Goal: Task Accomplishment & Management: Complete application form

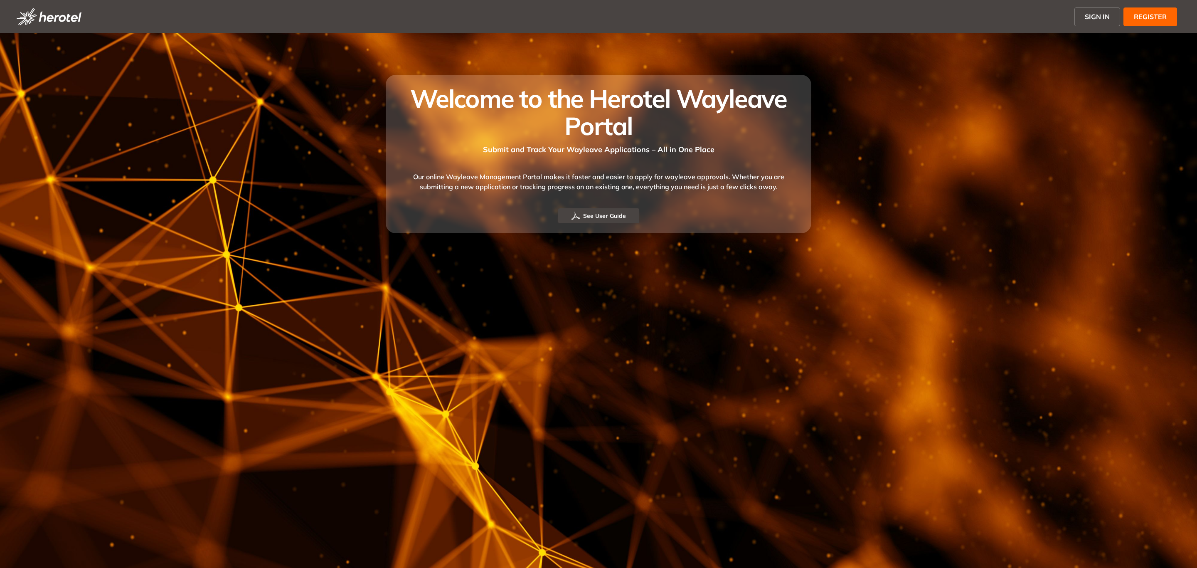
click at [1101, 19] on span "SIGN IN" at bounding box center [1097, 17] width 25 height 10
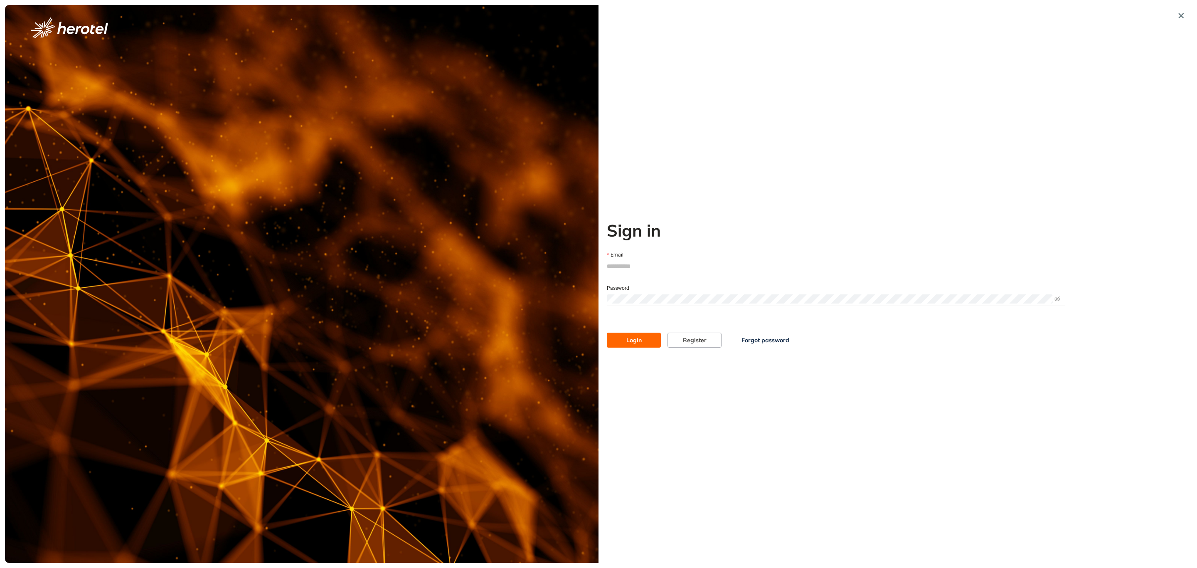
type input "**********"
click at [632, 334] on button "Login" at bounding box center [634, 340] width 54 height 15
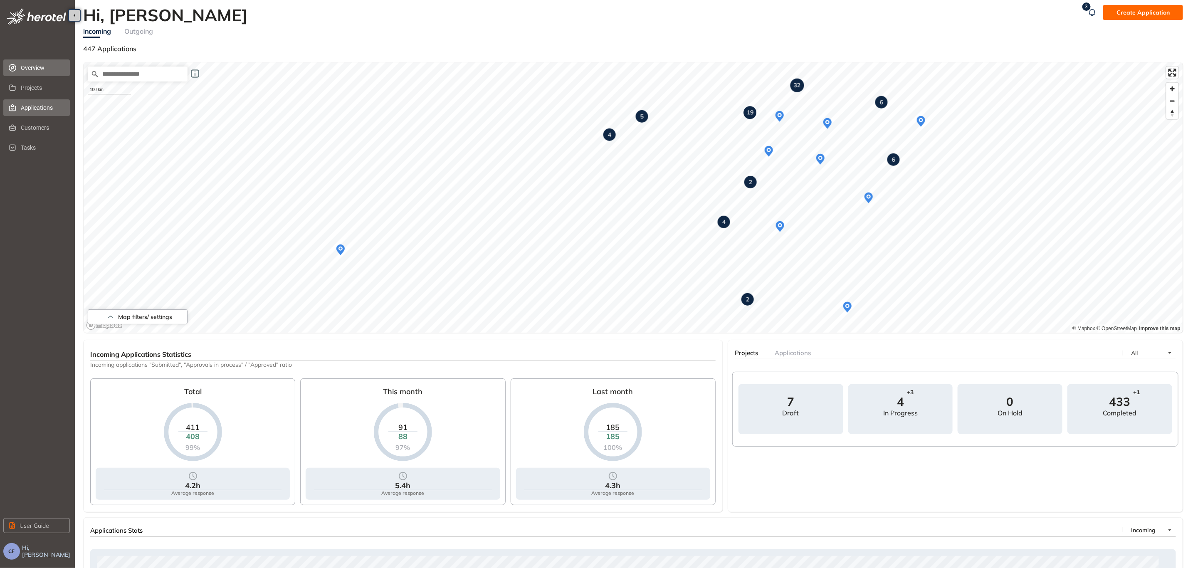
click at [41, 106] on span "Applications" at bounding box center [42, 107] width 42 height 17
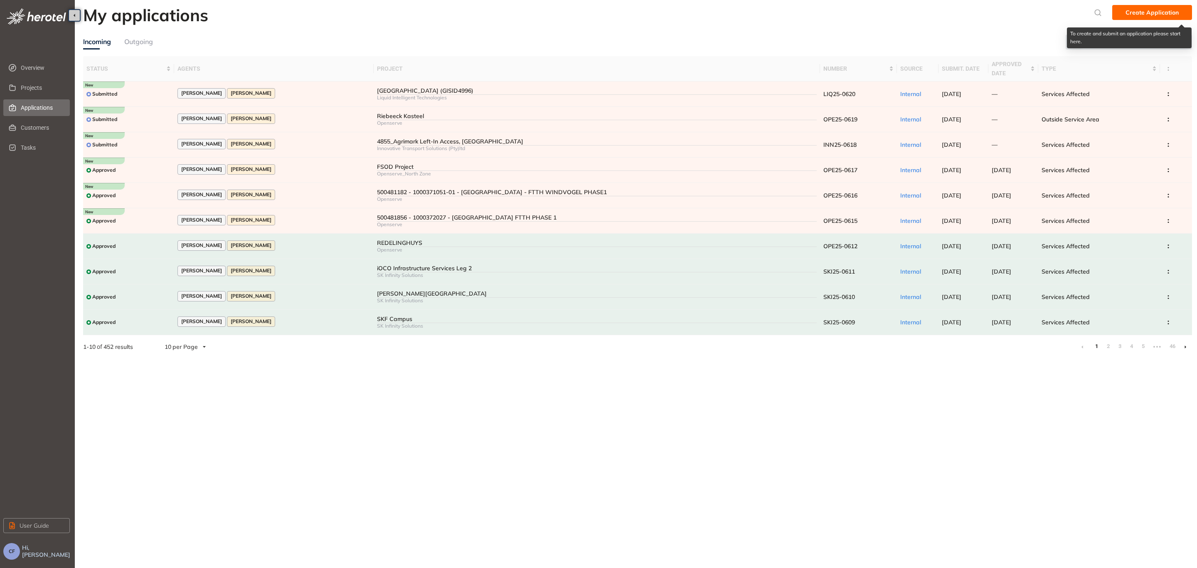
click at [1133, 10] on span "Create Application" at bounding box center [1152, 12] width 53 height 9
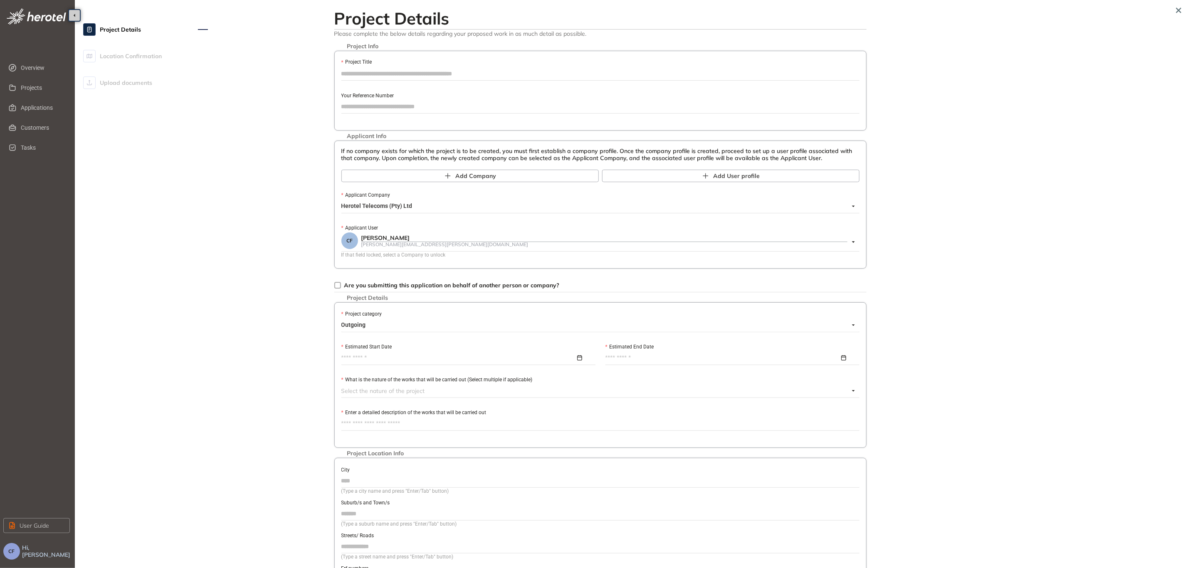
click at [388, 105] on input "Your Reference Number" at bounding box center [600, 106] width 518 height 12
type input "**********"
drag, startPoint x: 394, startPoint y: 109, endPoint x: 317, endPoint y: 109, distance: 76.9
click at [317, 109] on div "**********" at bounding box center [600, 323] width 660 height 636
click at [383, 68] on input "Project Title" at bounding box center [600, 73] width 518 height 12
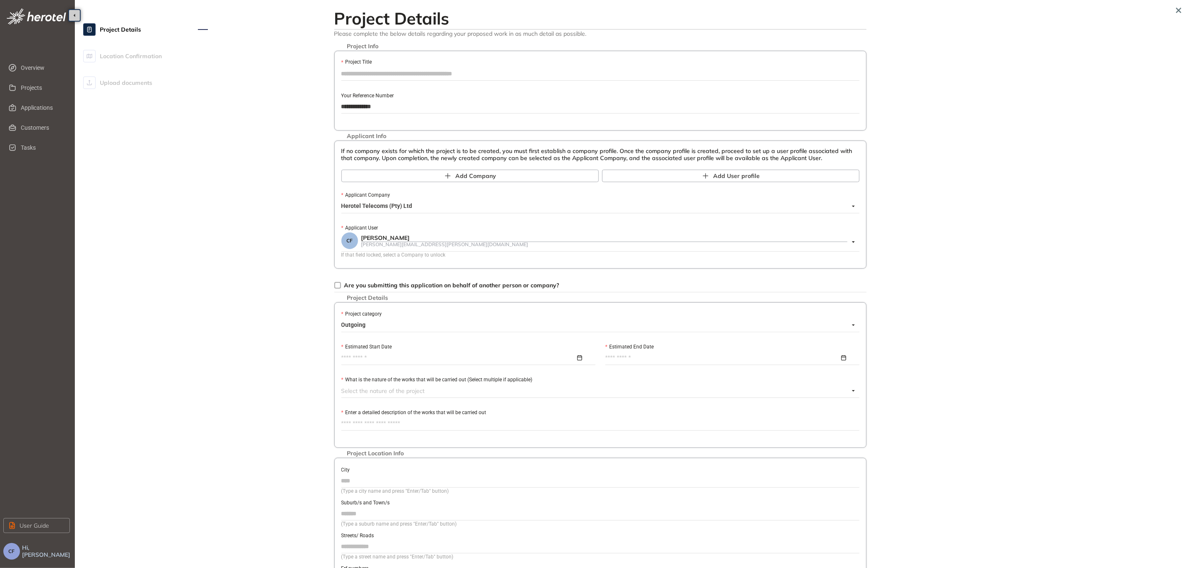
paste input "**********"
click at [419, 203] on span "Herotel Telecoms (Pty) Ltd" at bounding box center [598, 206] width 514 height 13
type input "**********"
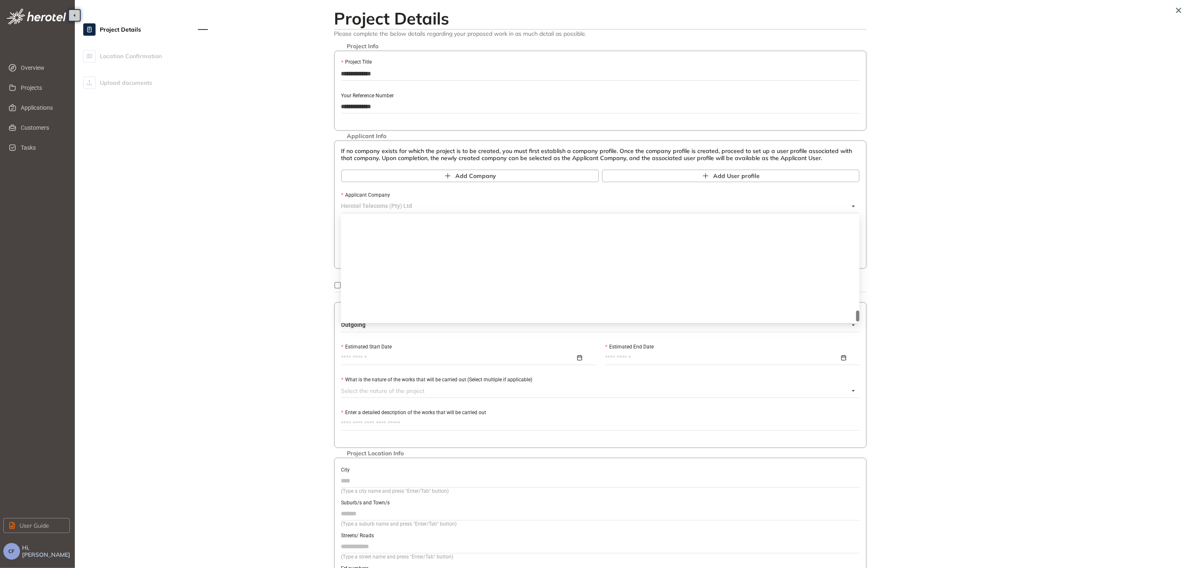
scroll to position [948, 0]
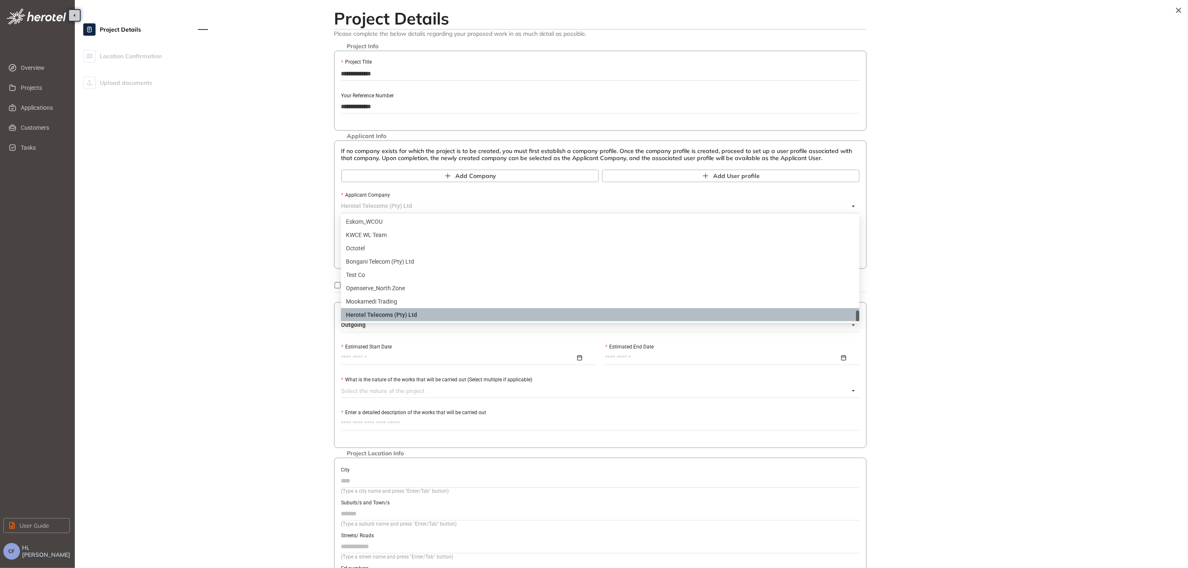
click at [419, 203] on span "Herotel Telecoms (Pty) Ltd" at bounding box center [598, 206] width 514 height 13
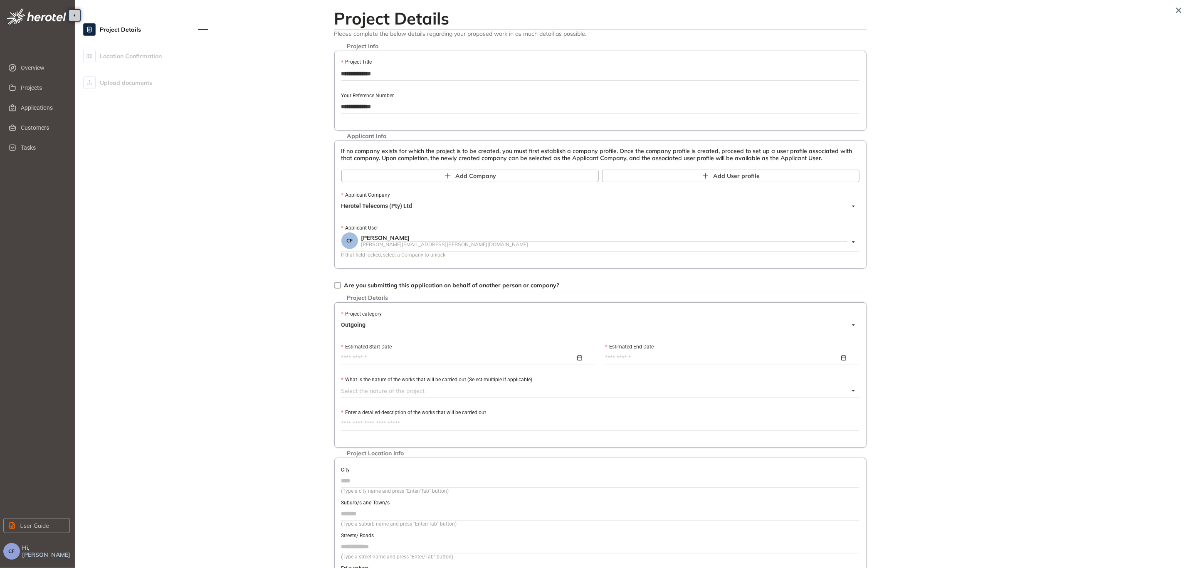
click at [375, 353] on input "Estimated Start Date" at bounding box center [458, 357] width 234 height 9
type input "**********"
click at [414, 467] on div "20" at bounding box center [411, 469] width 15 height 15
click at [623, 356] on input "Estimated End Date" at bounding box center [722, 357] width 234 height 9
type input "**********"
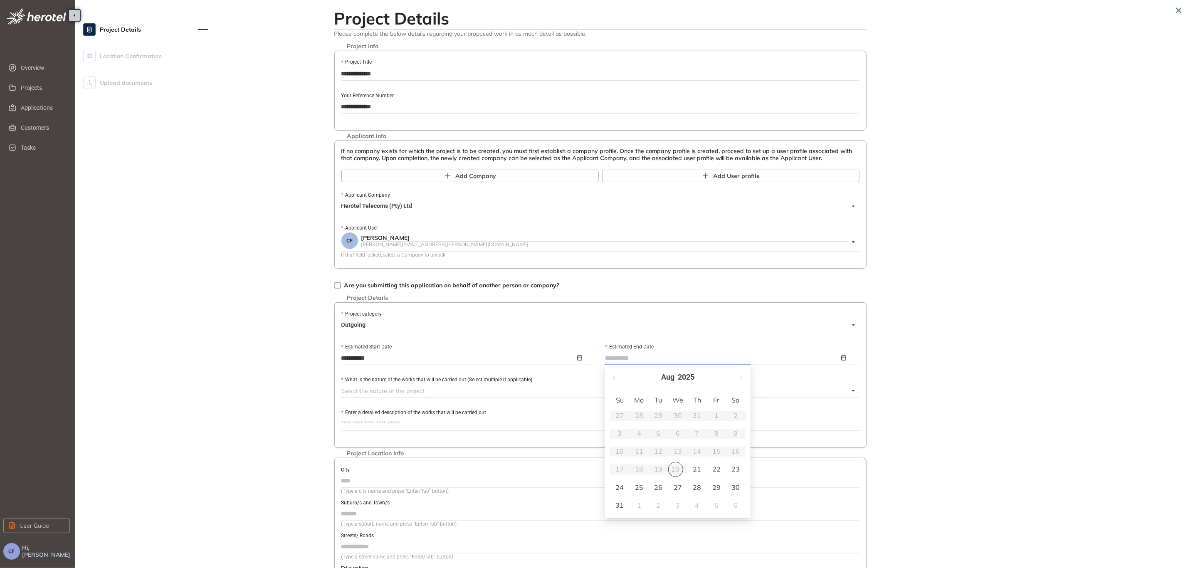
click at [617, 504] on div "31" at bounding box center [620, 505] width 10 height 10
click at [416, 393] on div at bounding box center [595, 391] width 508 height 10
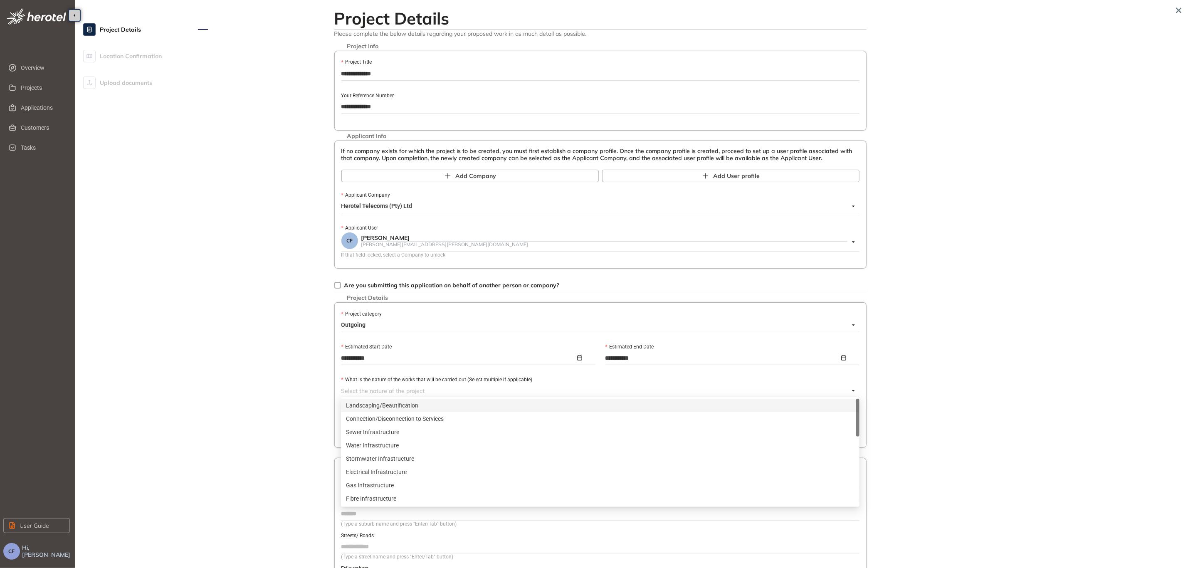
paste input "**********"
type input "**********"
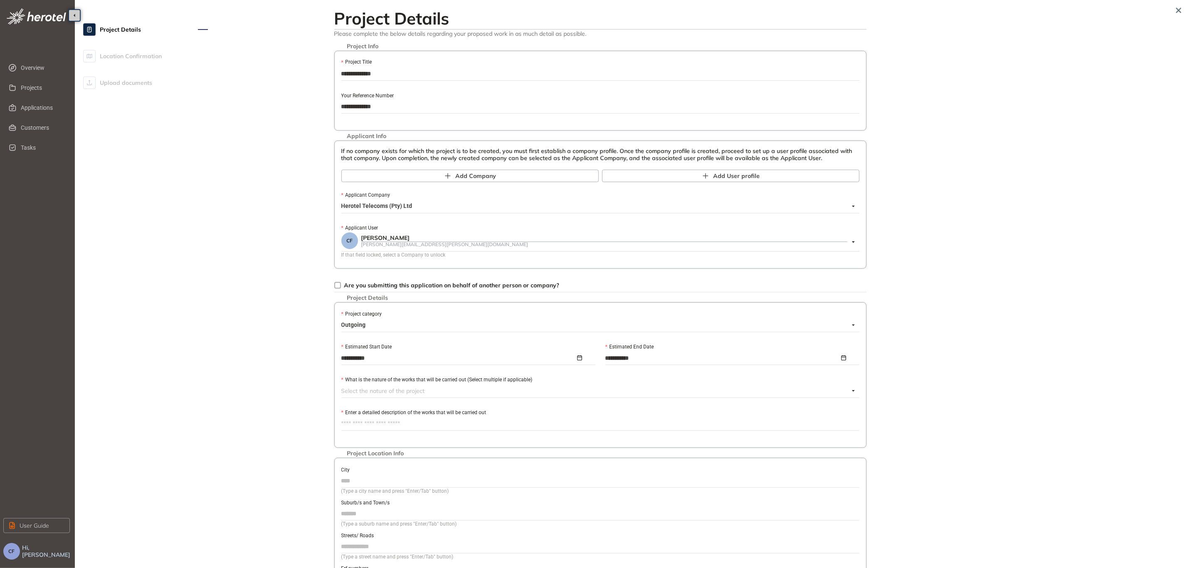
click at [393, 426] on textarea "Enter a detailed description of the works that will be carried out" at bounding box center [600, 423] width 518 height 13
paste textarea "**********"
type textarea "**********"
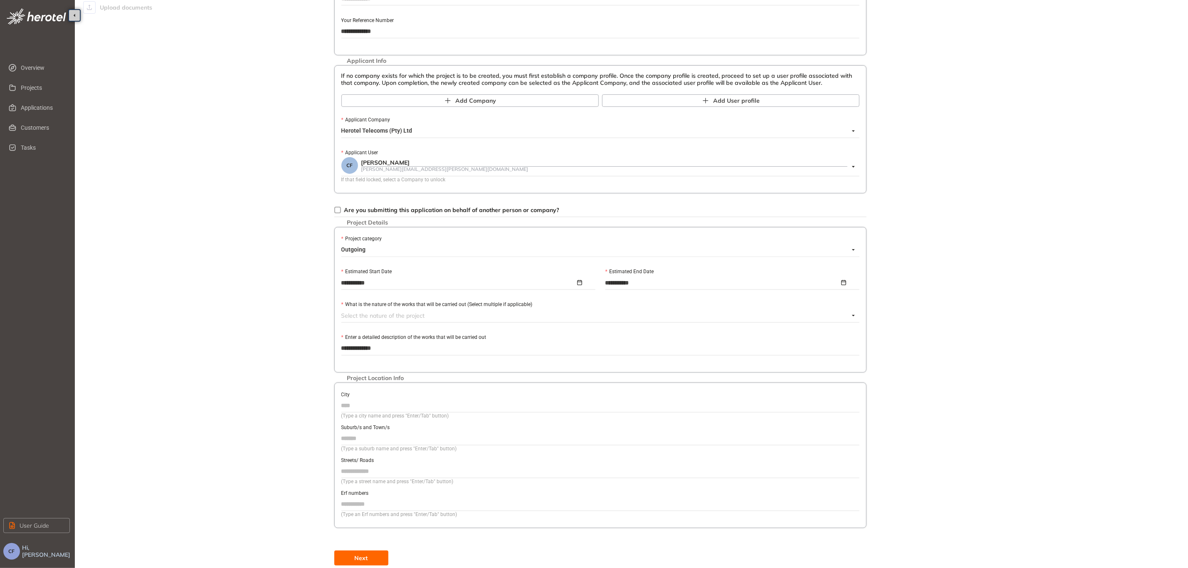
scroll to position [79, 0]
type textarea "**********"
click at [382, 404] on input "City" at bounding box center [600, 402] width 518 height 12
click at [358, 390] on div "City" at bounding box center [600, 390] width 518 height 9
click at [359, 396] on input "City" at bounding box center [600, 402] width 518 height 12
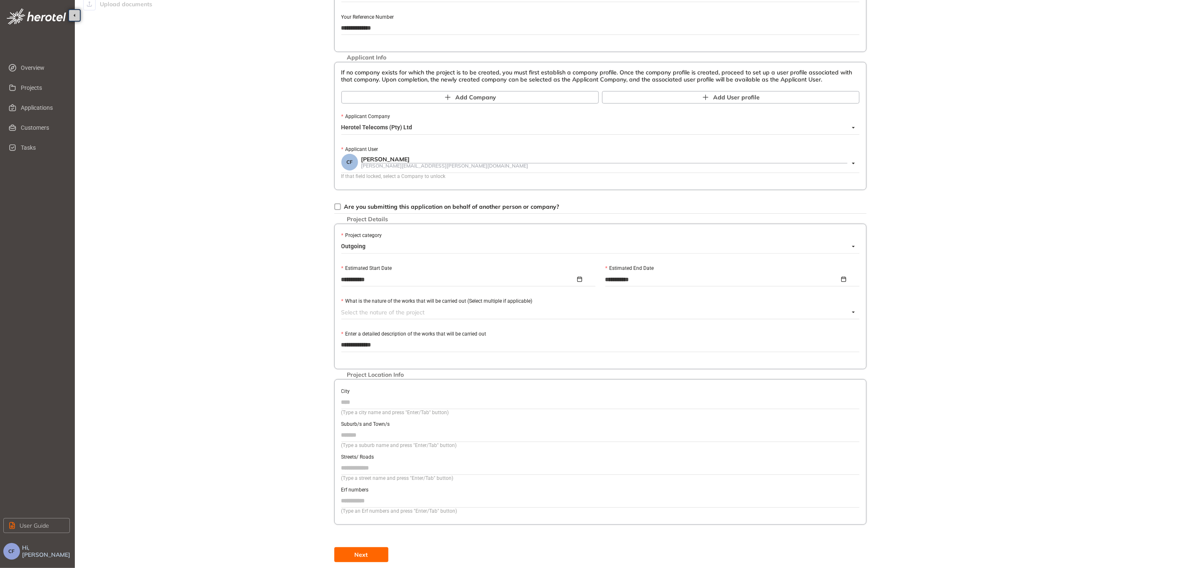
paste input "**********"
type input "**********"
drag, startPoint x: 392, startPoint y: 456, endPoint x: 390, endPoint y: 459, distance: 4.3
click at [392, 456] on div "Streets/ Roads" at bounding box center [600, 456] width 518 height 9
click at [389, 462] on input "Streets/ Roads" at bounding box center [600, 468] width 518 height 12
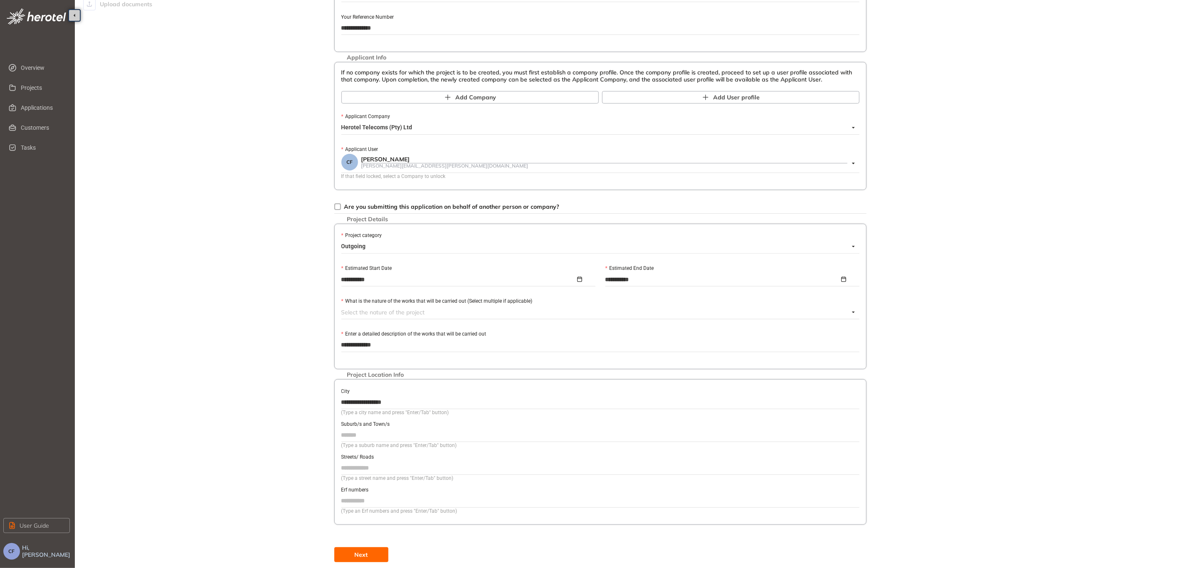
paste input "****"
type input "****"
click at [366, 551] on span "Next" at bounding box center [361, 554] width 13 height 9
click at [353, 549] on button "Next" at bounding box center [361, 554] width 54 height 15
click at [379, 313] on div at bounding box center [595, 312] width 508 height 10
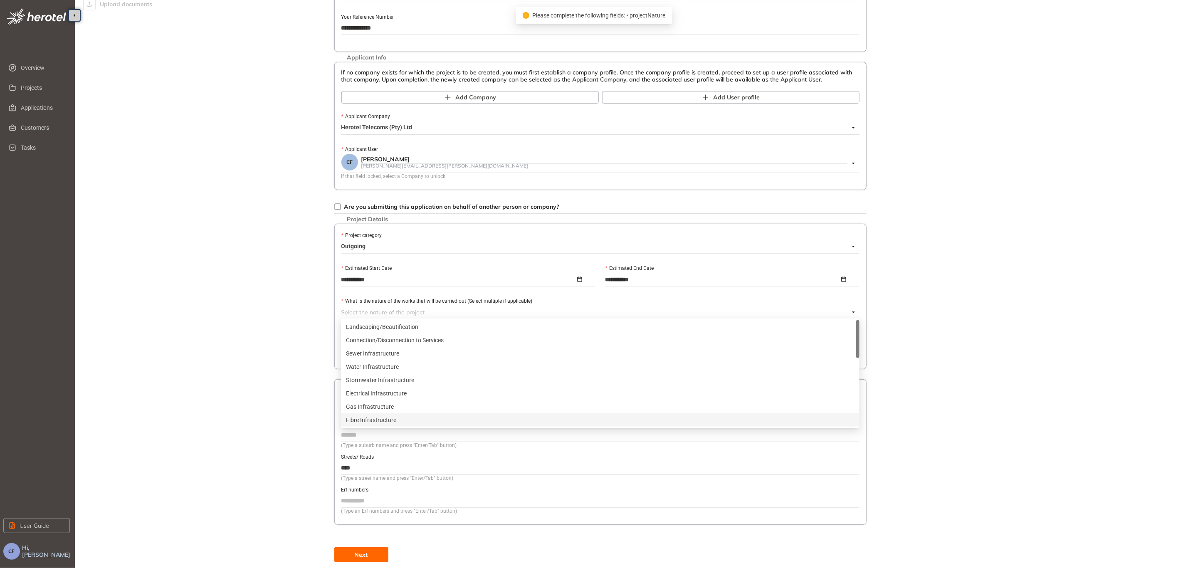
click at [379, 416] on div "Fibre Infrastructure" at bounding box center [600, 419] width 509 height 9
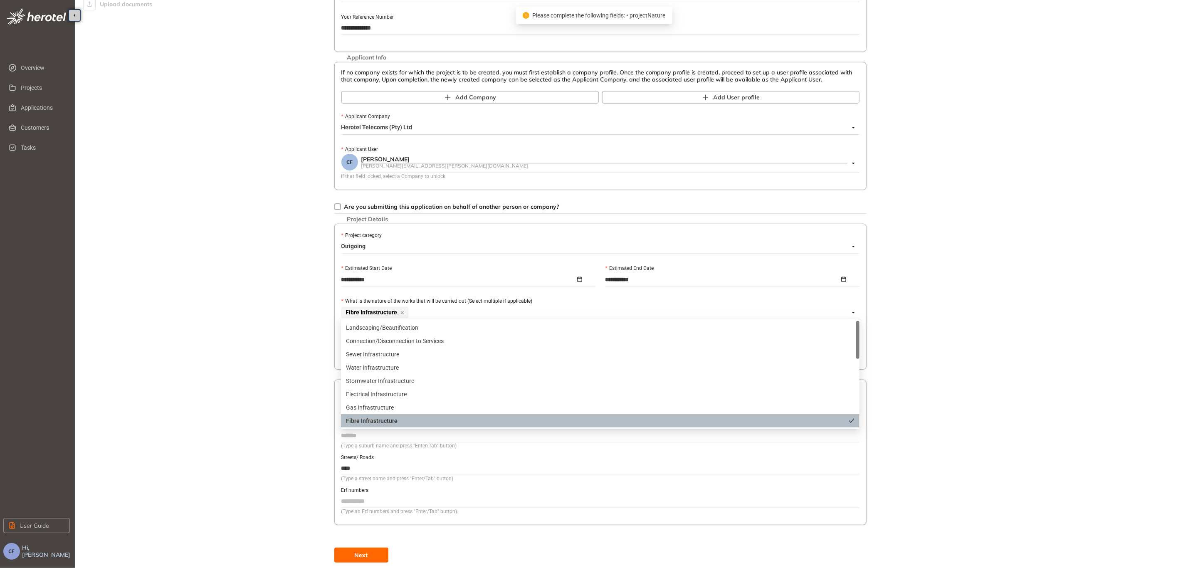
click at [379, 416] on div "Fibre Infrastructure" at bounding box center [597, 420] width 503 height 9
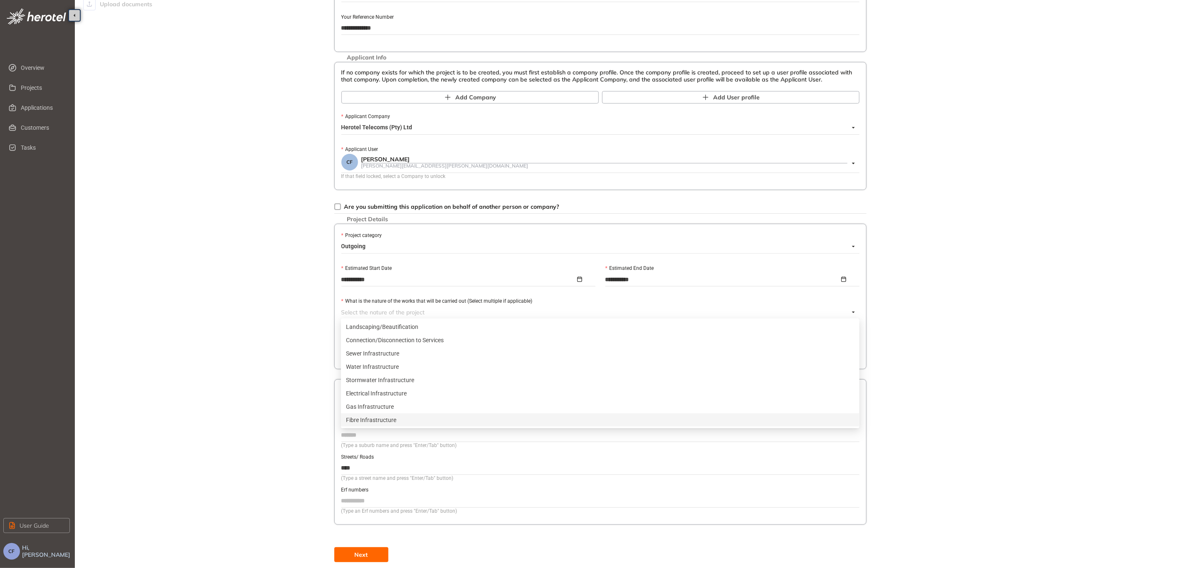
click at [390, 422] on div "Fibre Infrastructure" at bounding box center [600, 419] width 509 height 9
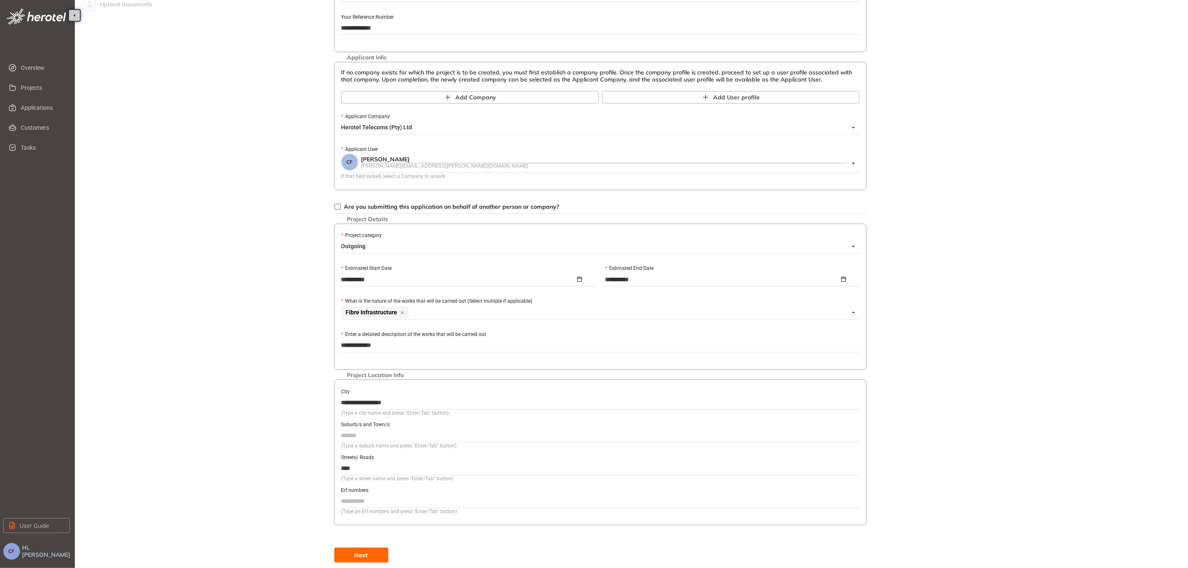
click at [304, 400] on div "**********" at bounding box center [600, 244] width 660 height 636
click at [376, 548] on button "Next" at bounding box center [361, 555] width 54 height 15
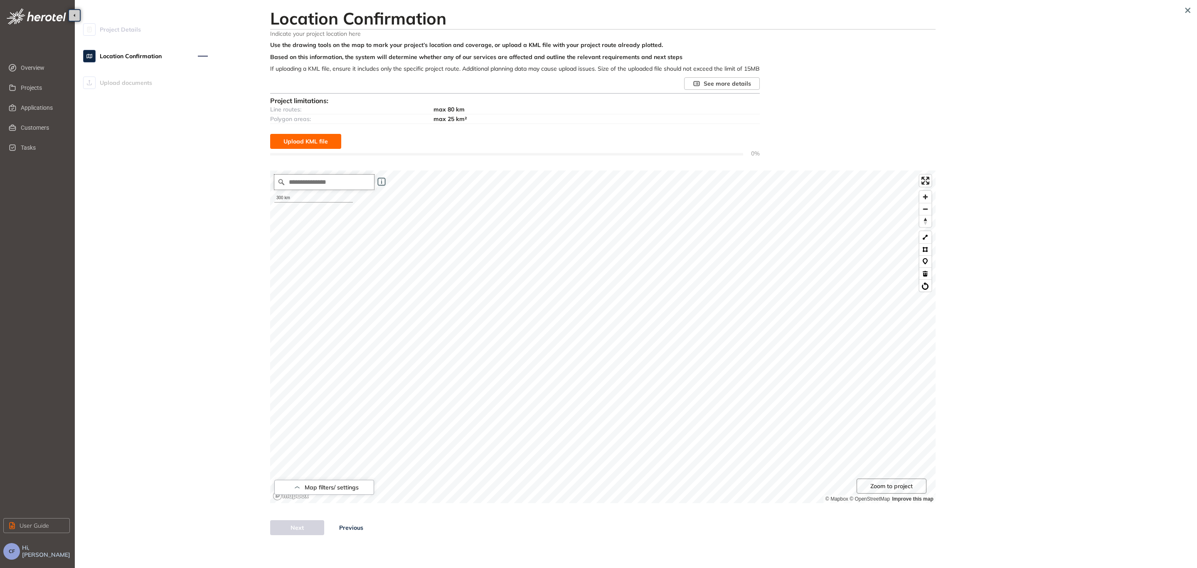
click at [332, 180] on input "Search place..." at bounding box center [324, 182] width 100 height 15
paste input "**********"
type input "**********"
click at [926, 237] on button at bounding box center [926, 237] width 12 height 12
click at [635, 247] on icon "Map marker" at bounding box center [631, 246] width 11 height 15
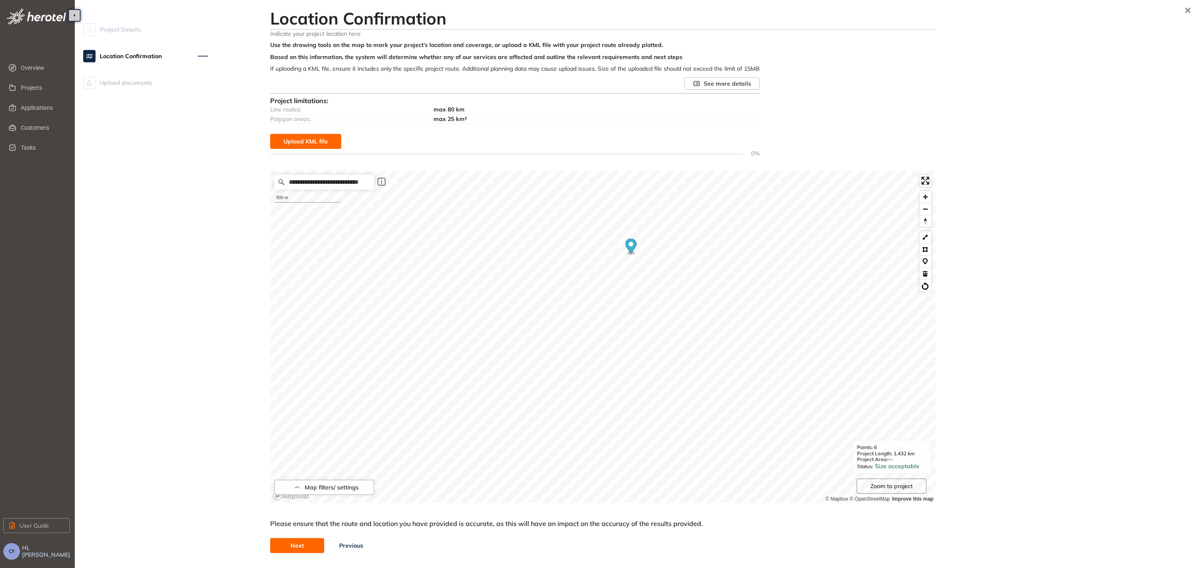
click at [279, 543] on button "Next" at bounding box center [297, 545] width 54 height 15
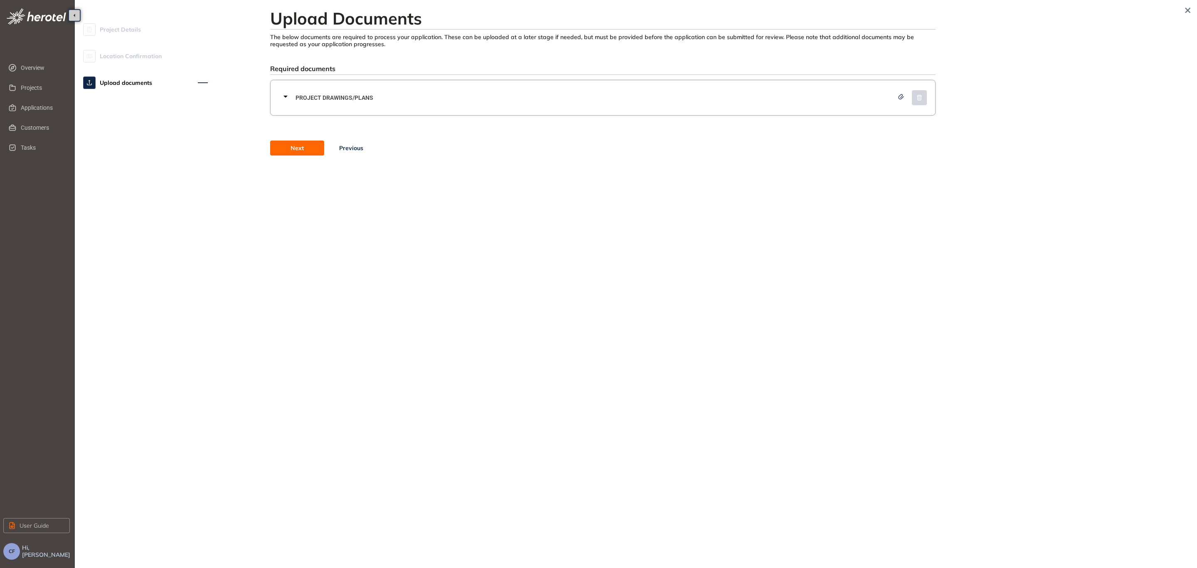
click at [307, 142] on button "Next" at bounding box center [297, 148] width 54 height 15
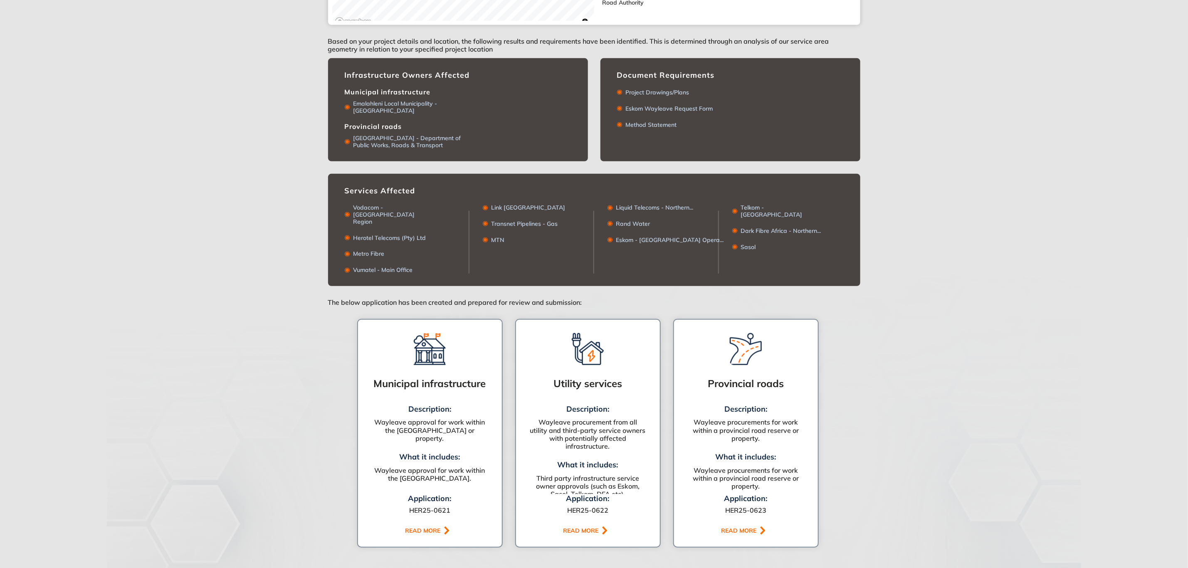
scroll to position [312, 0]
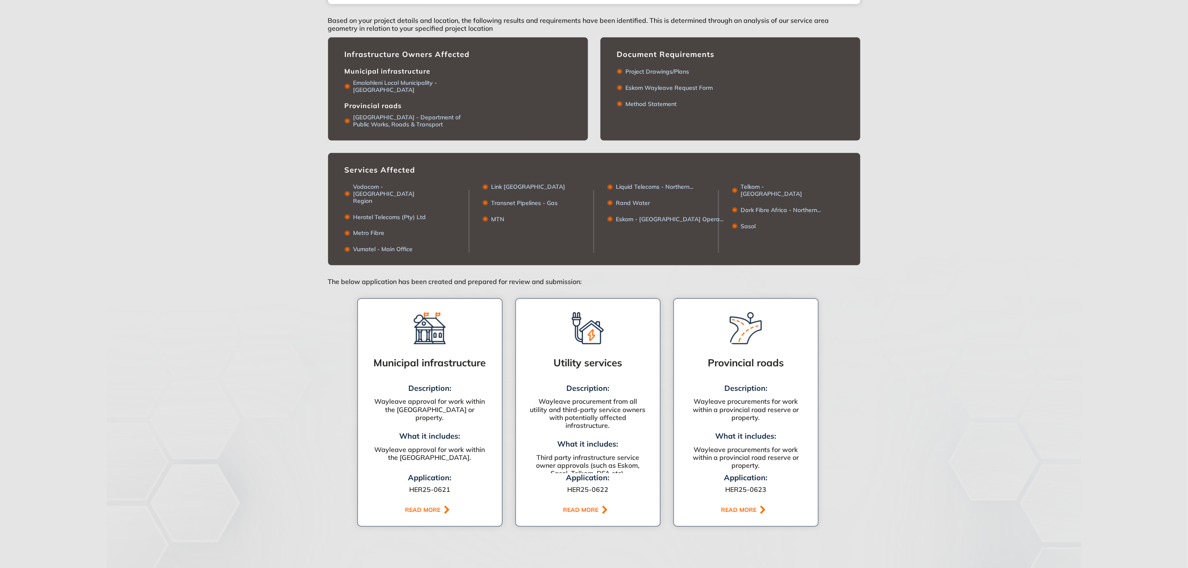
click at [754, 506] on div "READ MORE" at bounding box center [740, 509] width 38 height 7
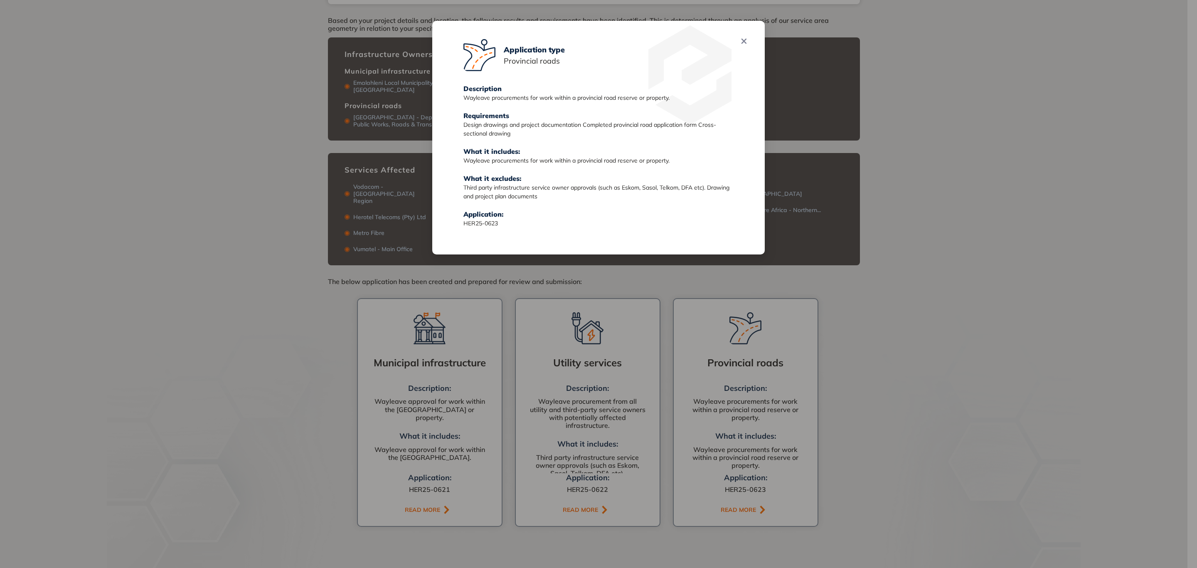
click at [936, 220] on div "Application type Provincial roads Description Wayleave procurements for work wi…" at bounding box center [598, 284] width 1197 height 568
click at [743, 40] on icon "Close" at bounding box center [744, 41] width 5 height 5
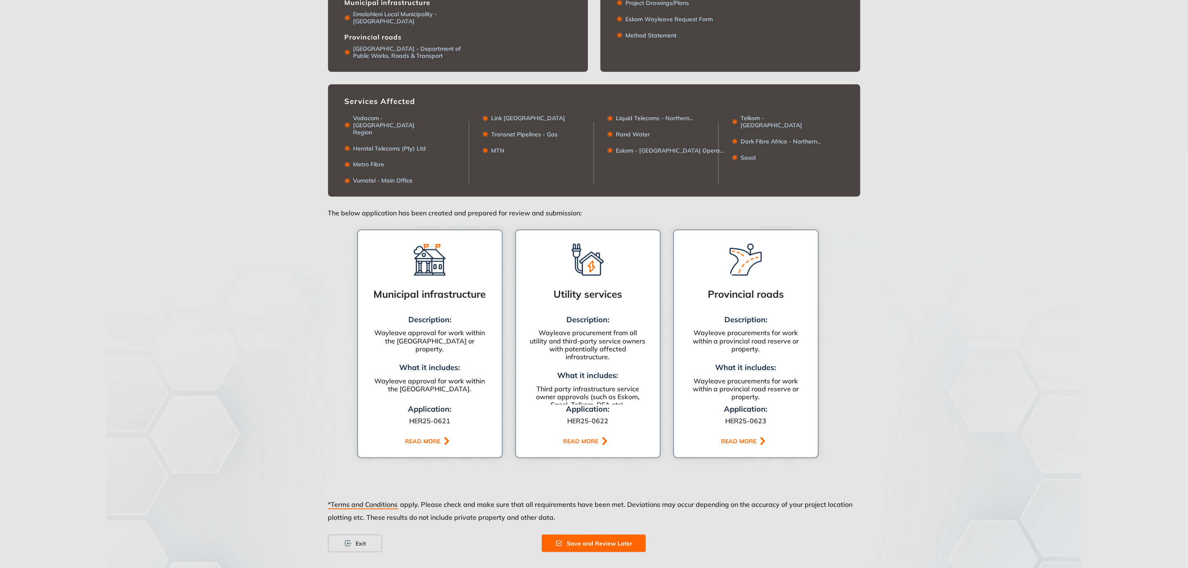
scroll to position [382, 0]
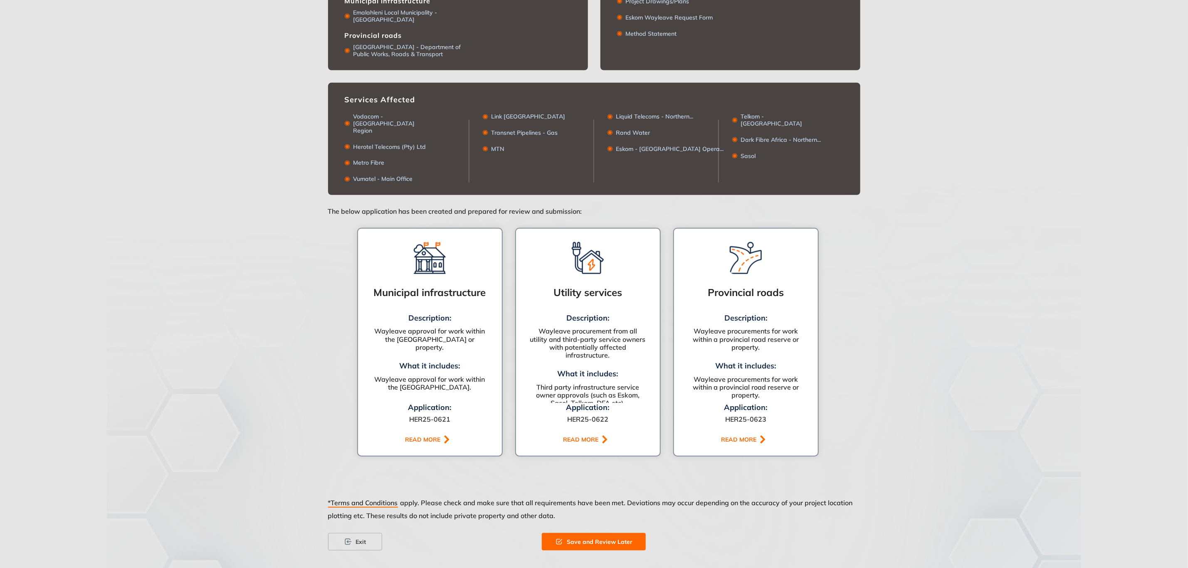
click at [750, 436] on div "READ MORE" at bounding box center [740, 439] width 38 height 7
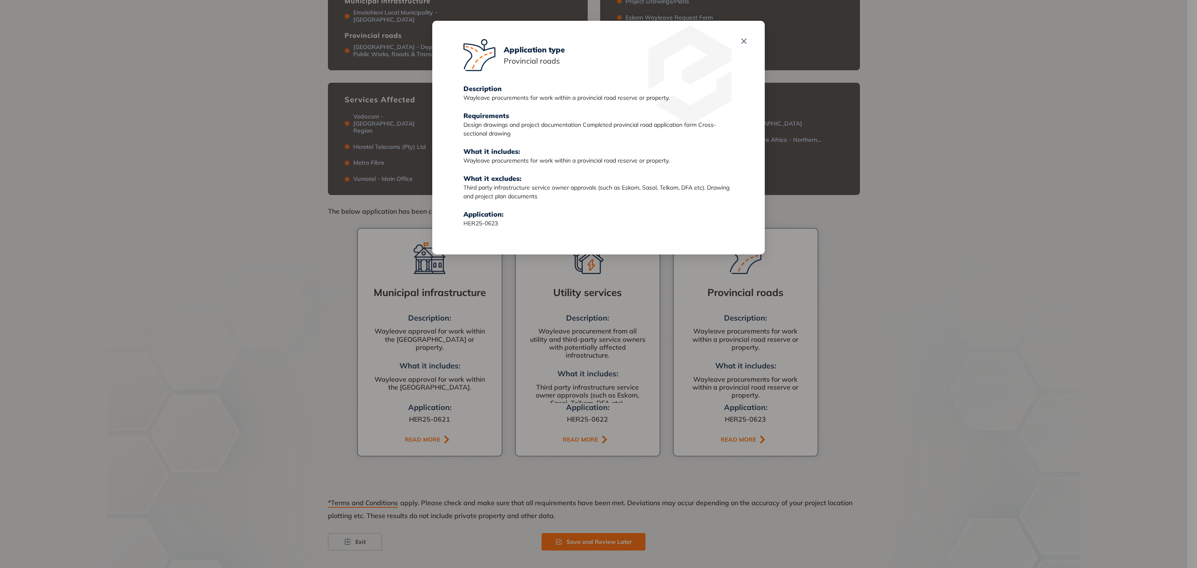
click at [937, 210] on div "Application type Provincial roads Description Wayleave procurements for work wi…" at bounding box center [598, 284] width 1197 height 568
click at [746, 41] on icon "Close" at bounding box center [744, 41] width 6 height 6
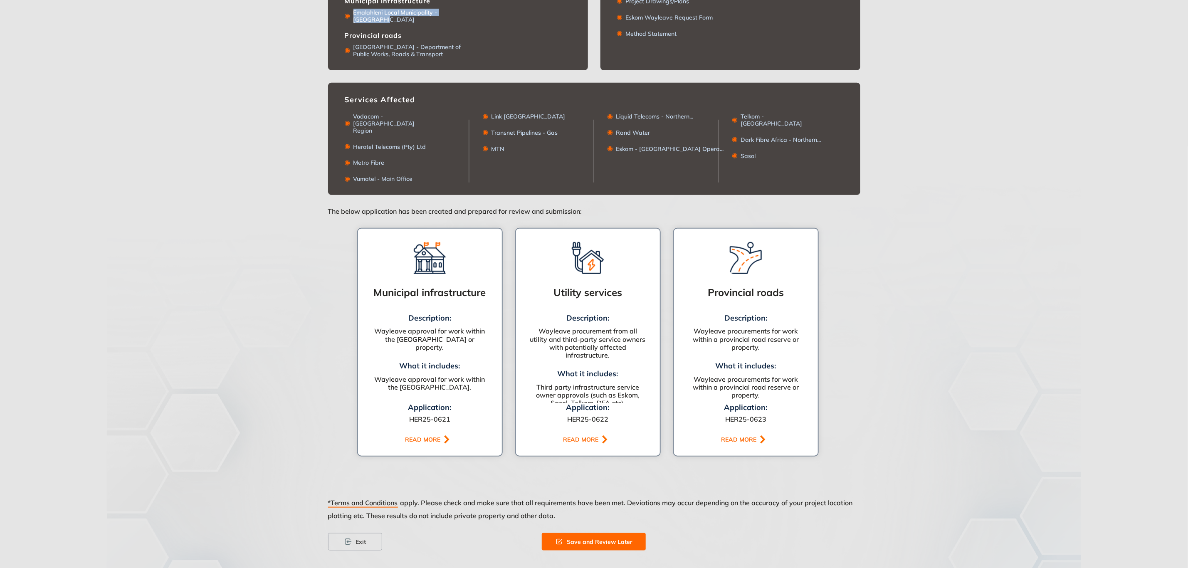
drag, startPoint x: 395, startPoint y: 19, endPoint x: 350, endPoint y: 12, distance: 45.0
click at [350, 12] on div "Emalahleni Local Municipality - [GEOGRAPHIC_DATA]" at bounding box center [412, 16] width 125 height 14
click at [351, 10] on div "Emalahleni Local Municipality - [GEOGRAPHIC_DATA]" at bounding box center [412, 16] width 125 height 14
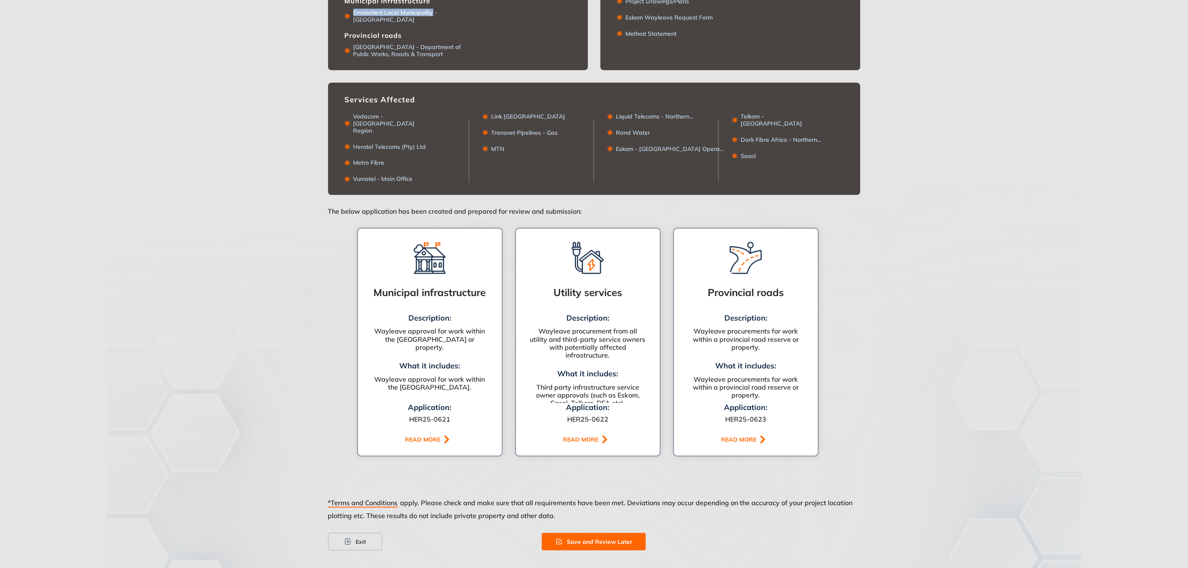
drag, startPoint x: 351, startPoint y: 10, endPoint x: 432, endPoint y: 15, distance: 81.2
click at [432, 15] on div "Emalahleni Local Municipality - [GEOGRAPHIC_DATA]" at bounding box center [412, 16] width 125 height 14
copy div "Emalahleni Local Municipality"
drag, startPoint x: 450, startPoint y: 55, endPoint x: 354, endPoint y: 49, distance: 96.6
click at [354, 49] on div "[GEOGRAPHIC_DATA] - Department of Public Works, Roads & Transport" at bounding box center [412, 51] width 125 height 14
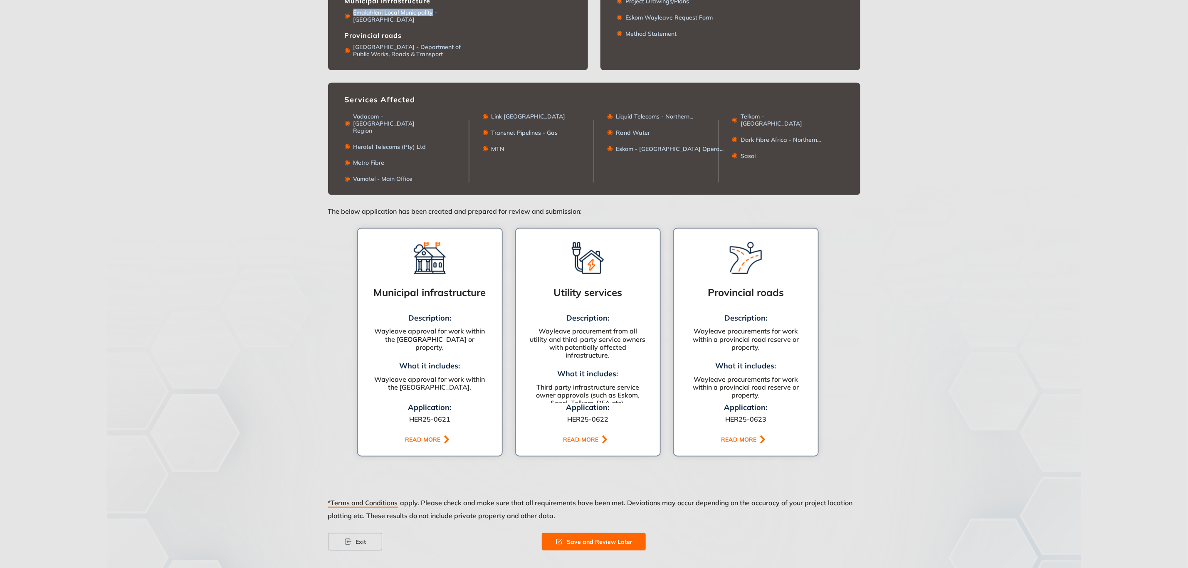
copy div "[GEOGRAPHIC_DATA] - Department of Public Works, Roads & Transport"
click at [742, 433] on button "READ MORE" at bounding box center [746, 439] width 76 height 12
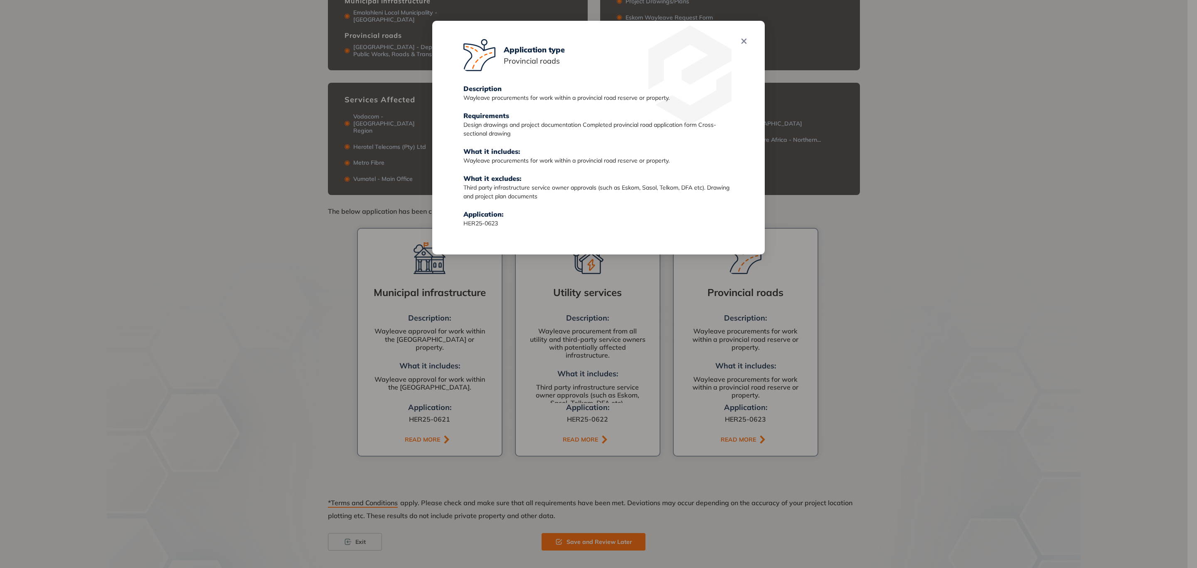
click at [895, 284] on div "Application type Provincial roads Description Wayleave procurements for work wi…" at bounding box center [598, 284] width 1197 height 568
click at [747, 39] on button "Close" at bounding box center [744, 40] width 17 height 17
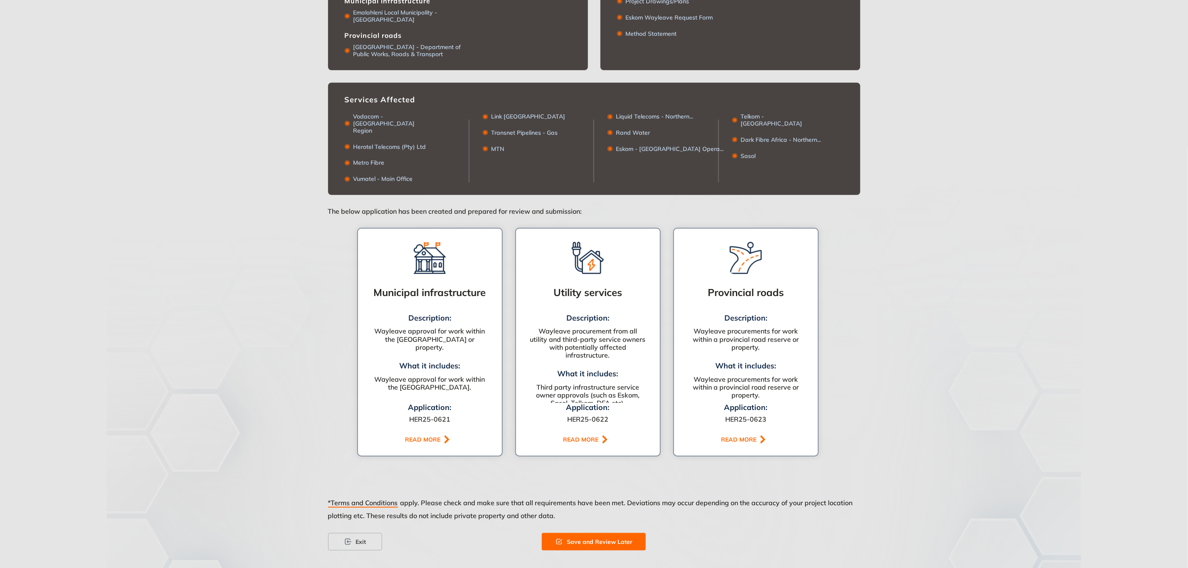
click at [584, 537] on span "Save and Review Later" at bounding box center [600, 541] width 66 height 9
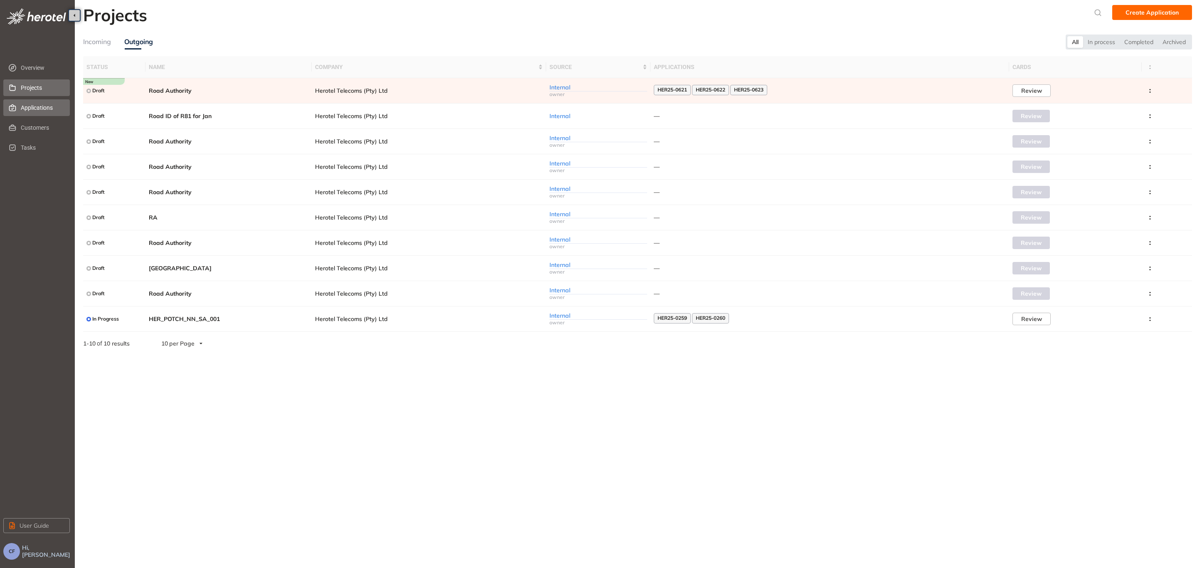
click at [51, 107] on span "Applications" at bounding box center [42, 107] width 42 height 17
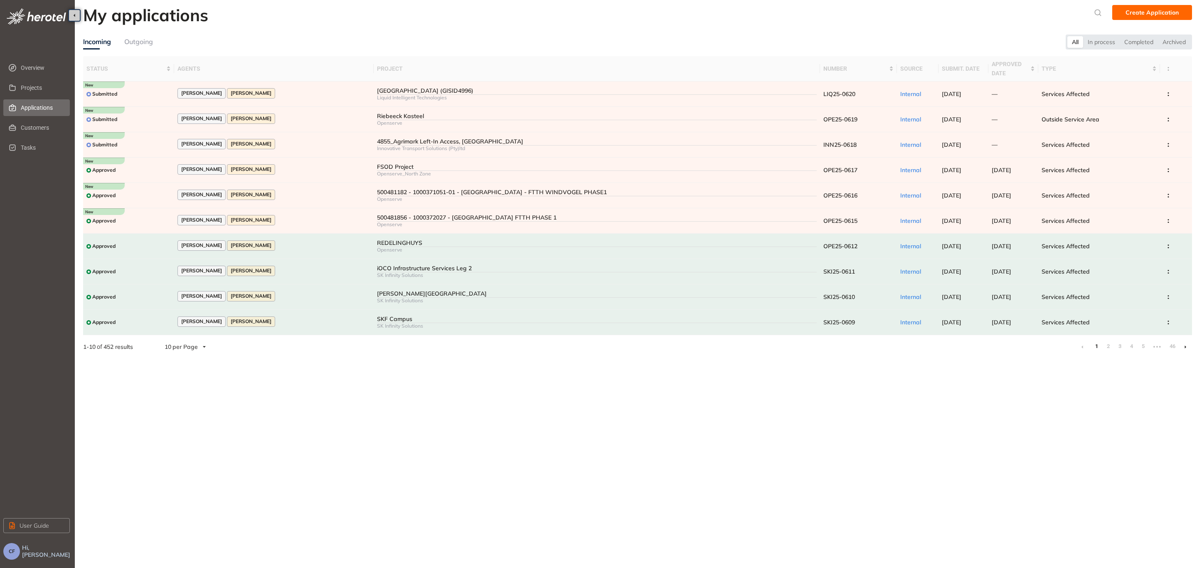
click at [154, 40] on div "Incoming Outgoing" at bounding box center [574, 42] width 983 height 15
click at [150, 39] on div "Outgoing" at bounding box center [138, 42] width 29 height 10
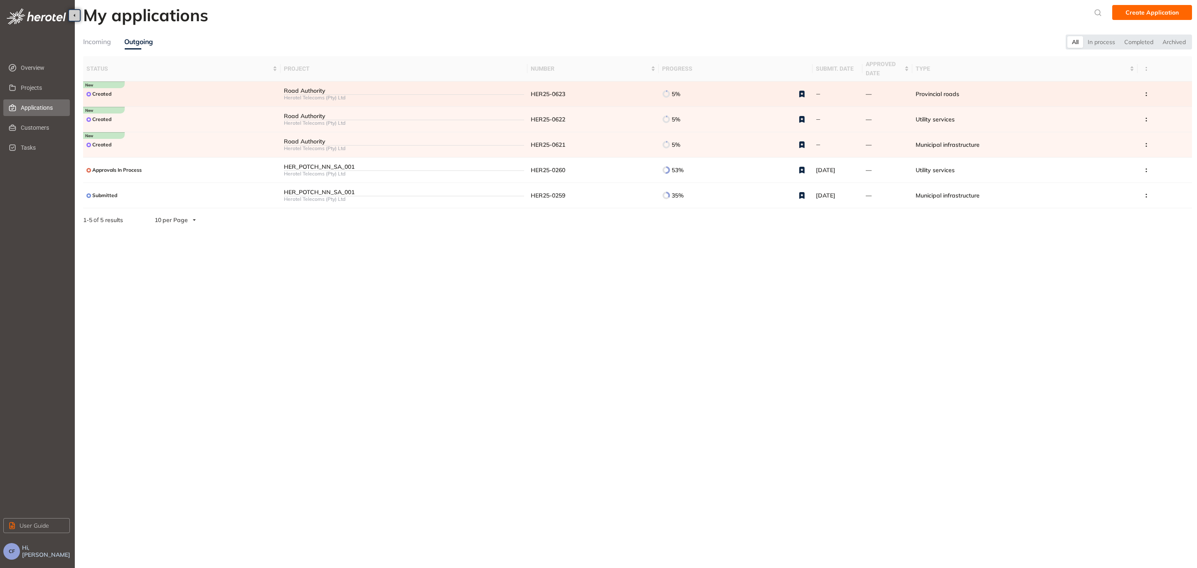
click at [562, 91] on span "HER25-0623" at bounding box center [548, 93] width 35 height 7
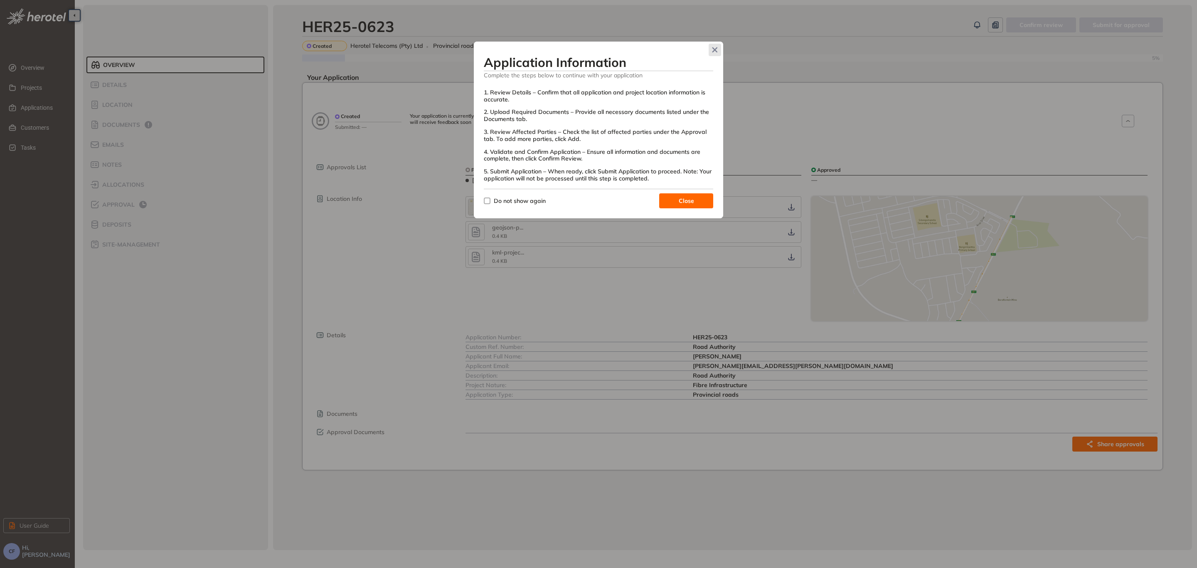
click at [712, 51] on icon "Close" at bounding box center [715, 50] width 6 height 6
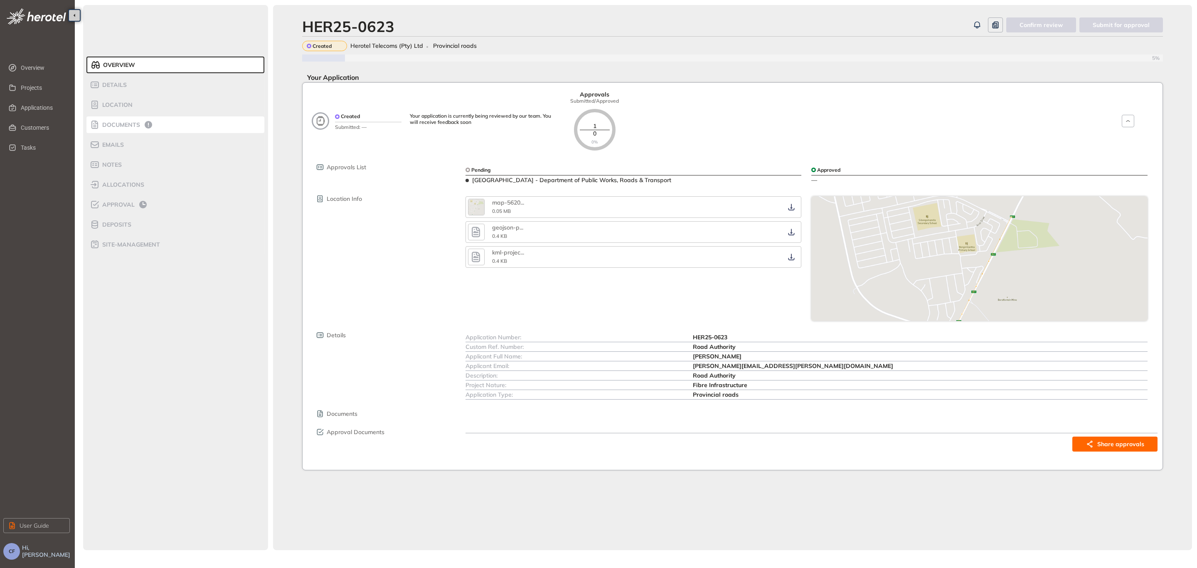
click at [127, 128] on div "Documents" at bounding box center [125, 125] width 71 height 10
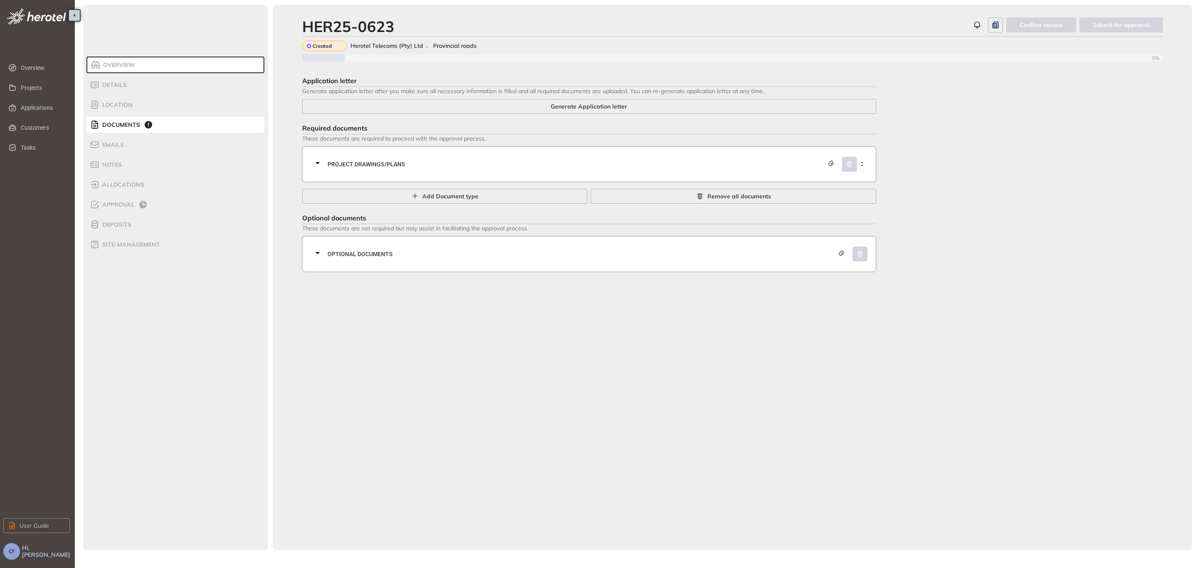
click at [399, 160] on span "Project Drawings/Plans" at bounding box center [576, 164] width 496 height 9
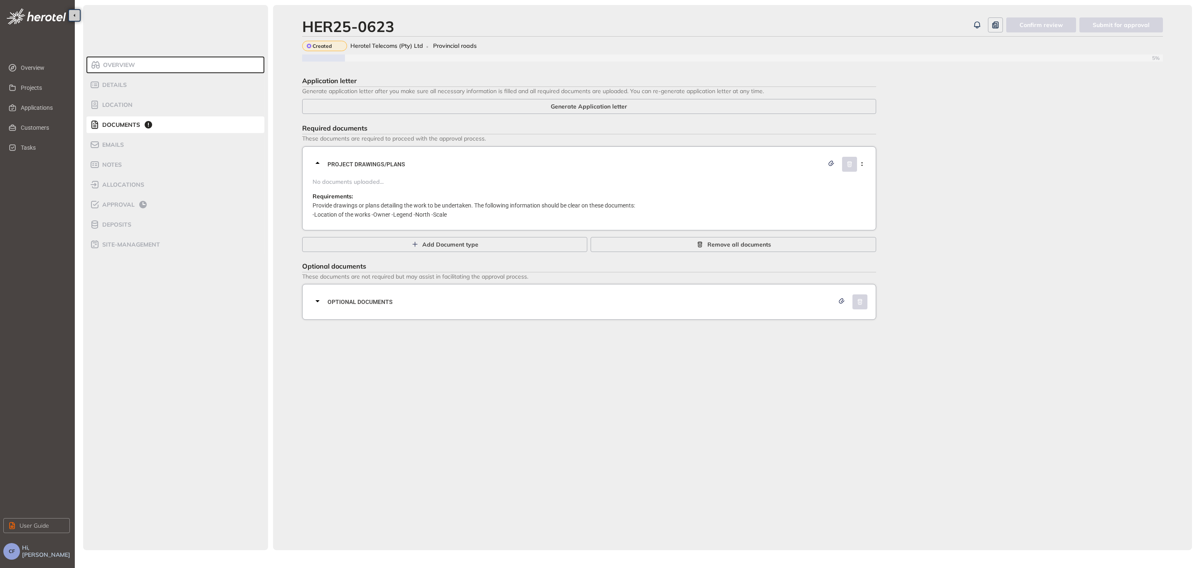
click at [399, 160] on span "Project Drawings/Plans" at bounding box center [576, 164] width 496 height 9
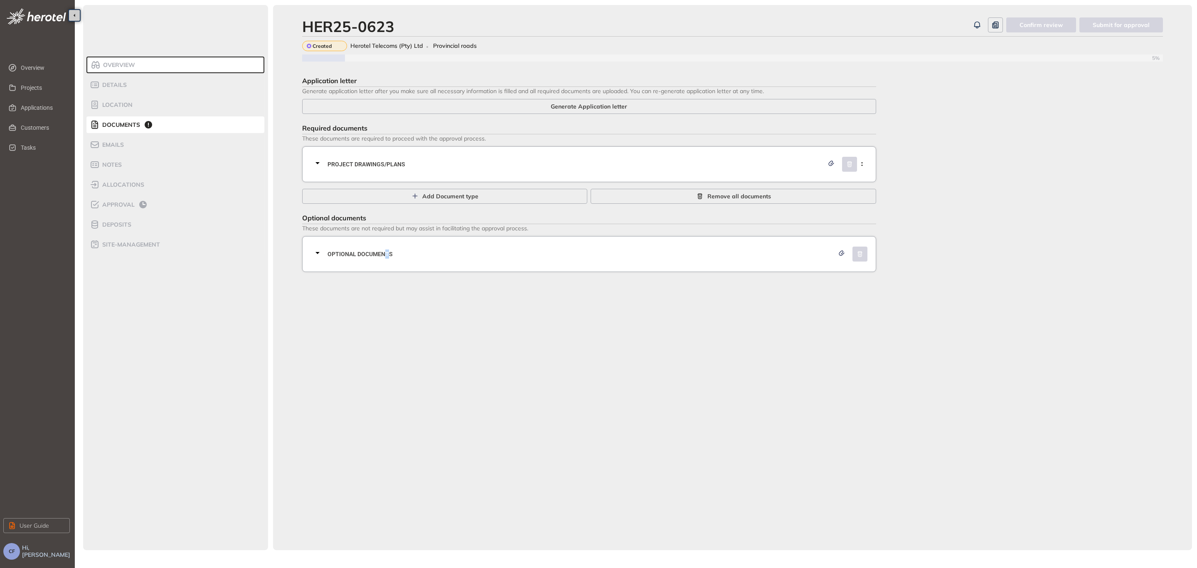
click at [389, 253] on span "Optional documents" at bounding box center [581, 253] width 507 height 9
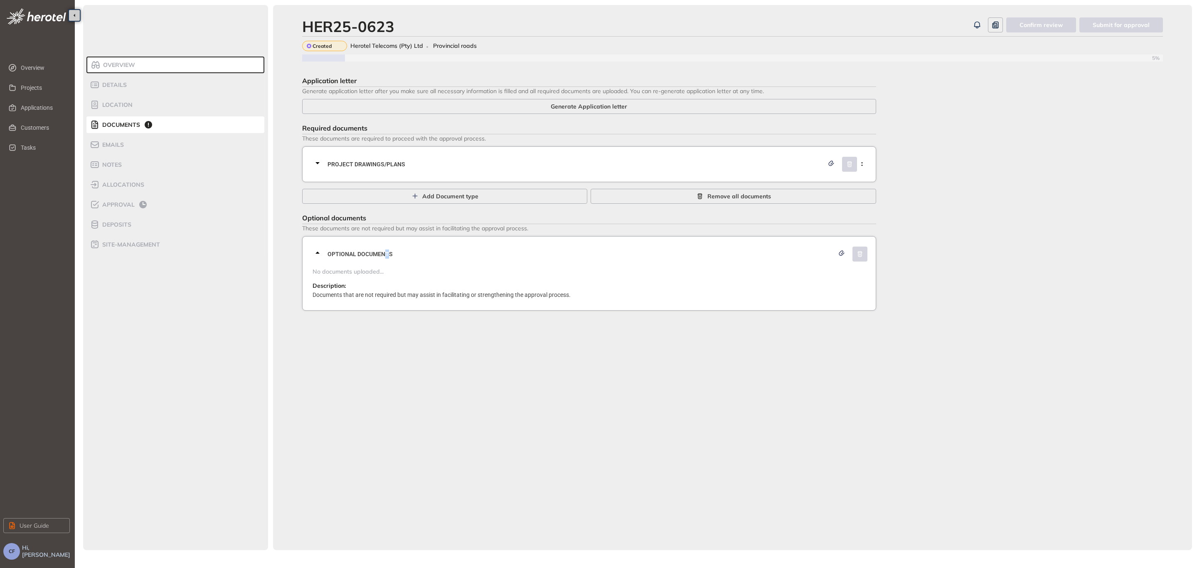
click at [389, 253] on span "Optional documents" at bounding box center [581, 253] width 507 height 9
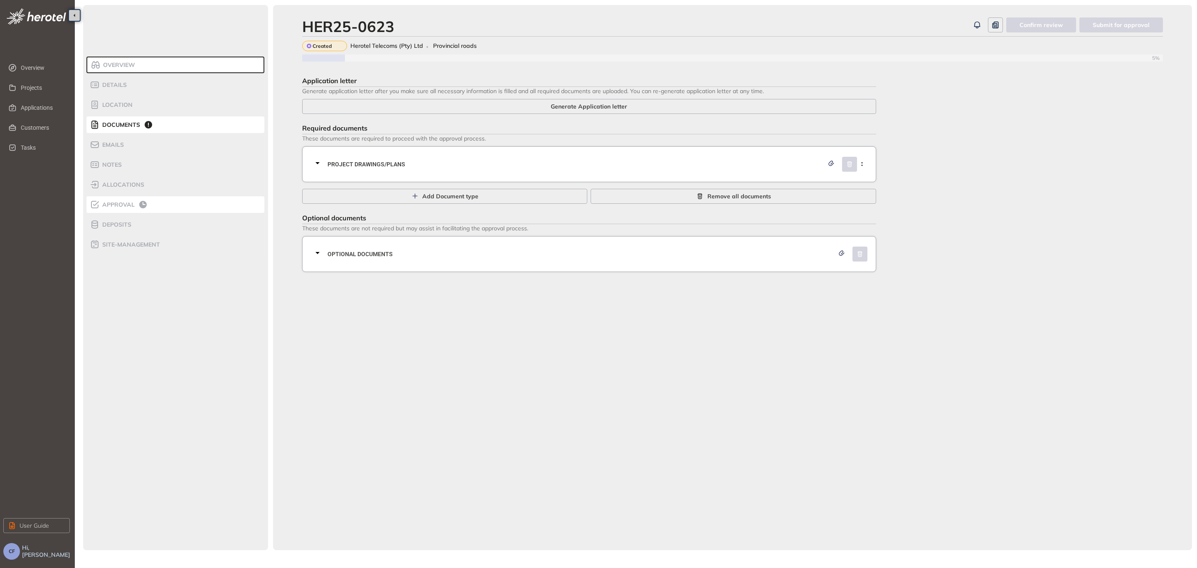
click at [124, 200] on div "Approval" at bounding box center [125, 205] width 71 height 10
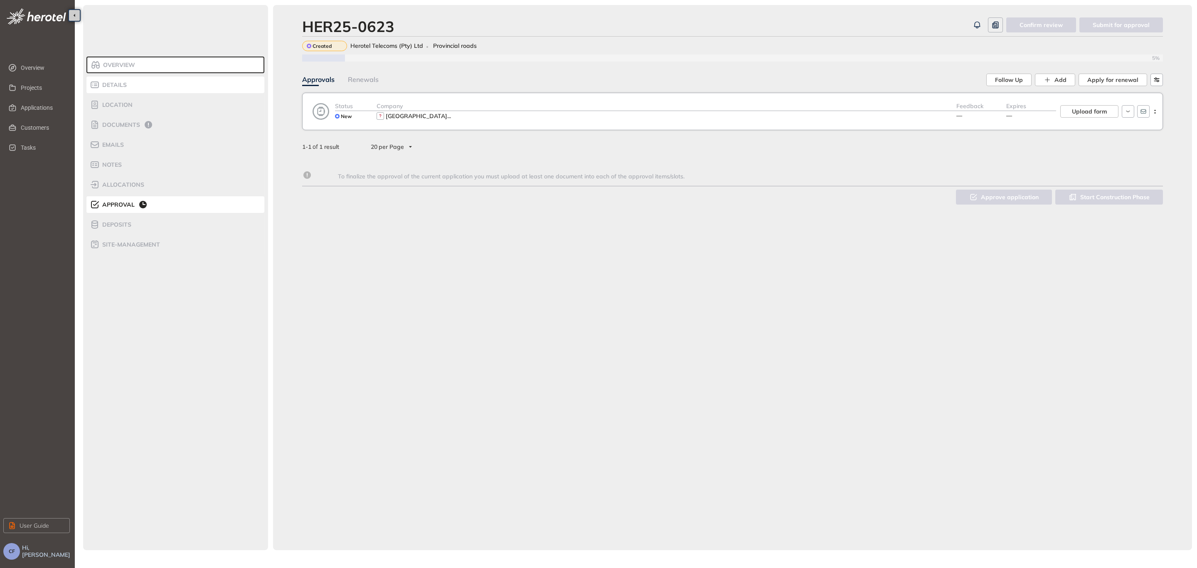
click at [121, 86] on span "Details" at bounding box center [113, 84] width 27 height 7
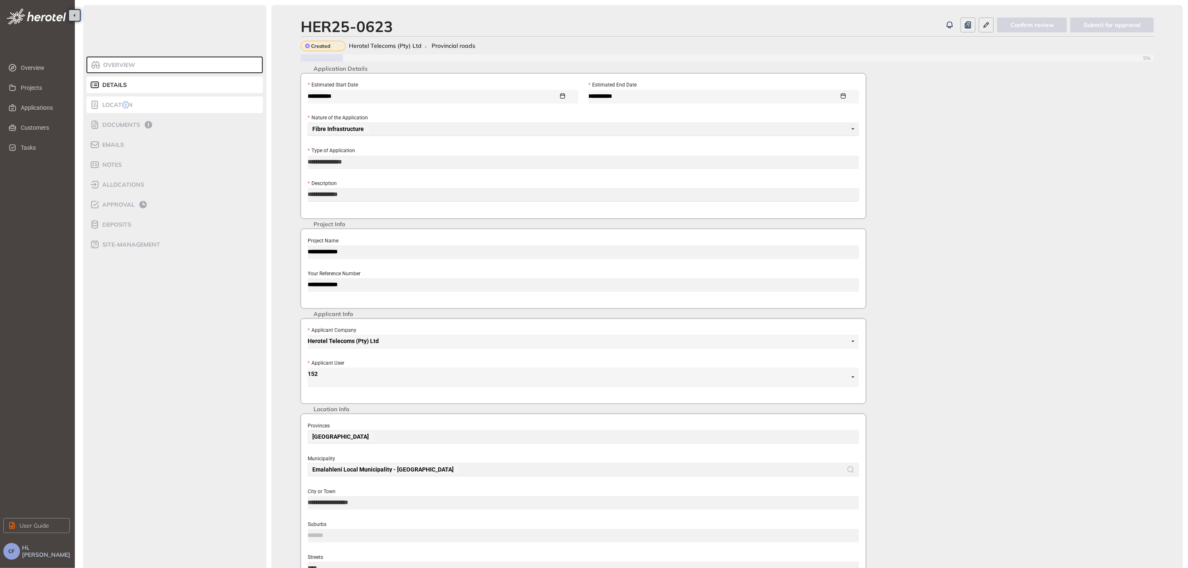
click at [126, 106] on span "Location" at bounding box center [116, 104] width 33 height 7
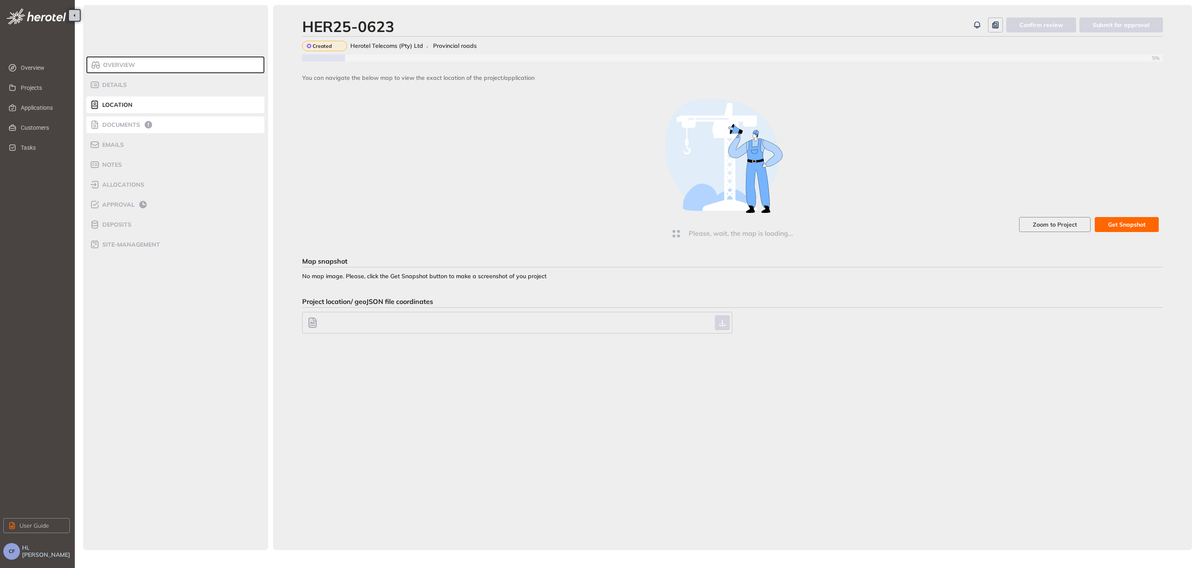
click at [132, 124] on span "Documents" at bounding box center [120, 124] width 40 height 7
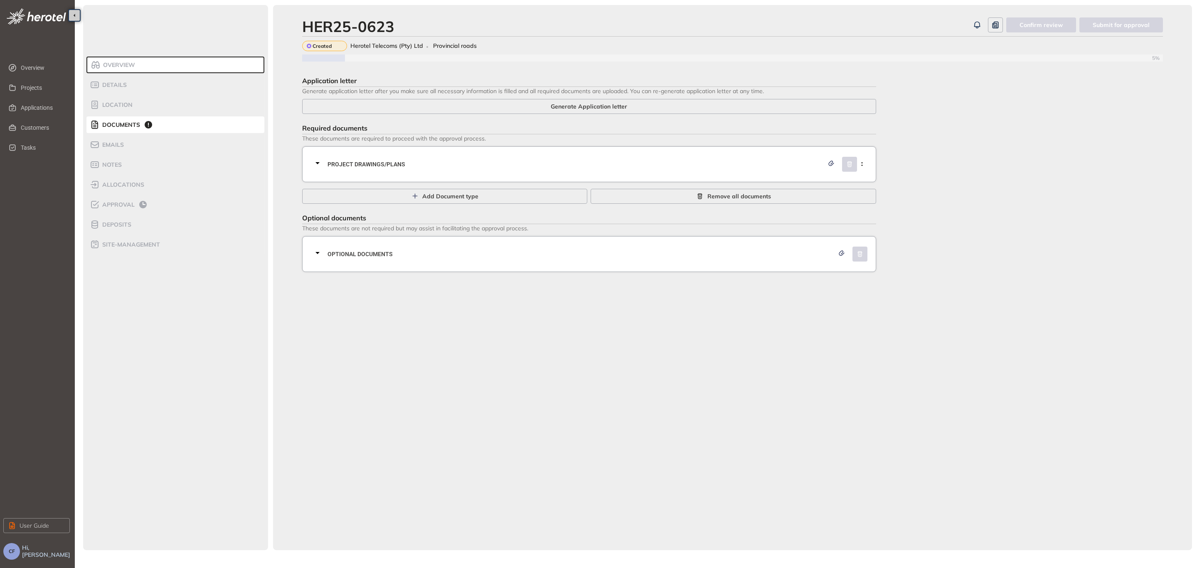
click at [393, 171] on div "Project Drawings/Plans" at bounding box center [592, 164] width 558 height 25
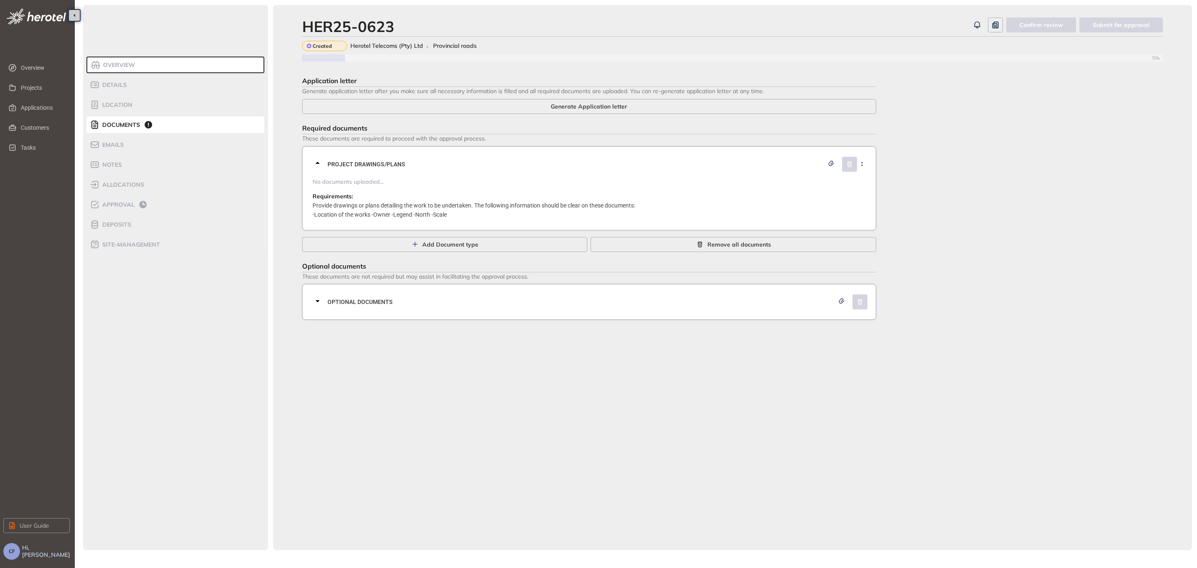
click at [393, 171] on div "Project Drawings/Plans" at bounding box center [592, 164] width 558 height 25
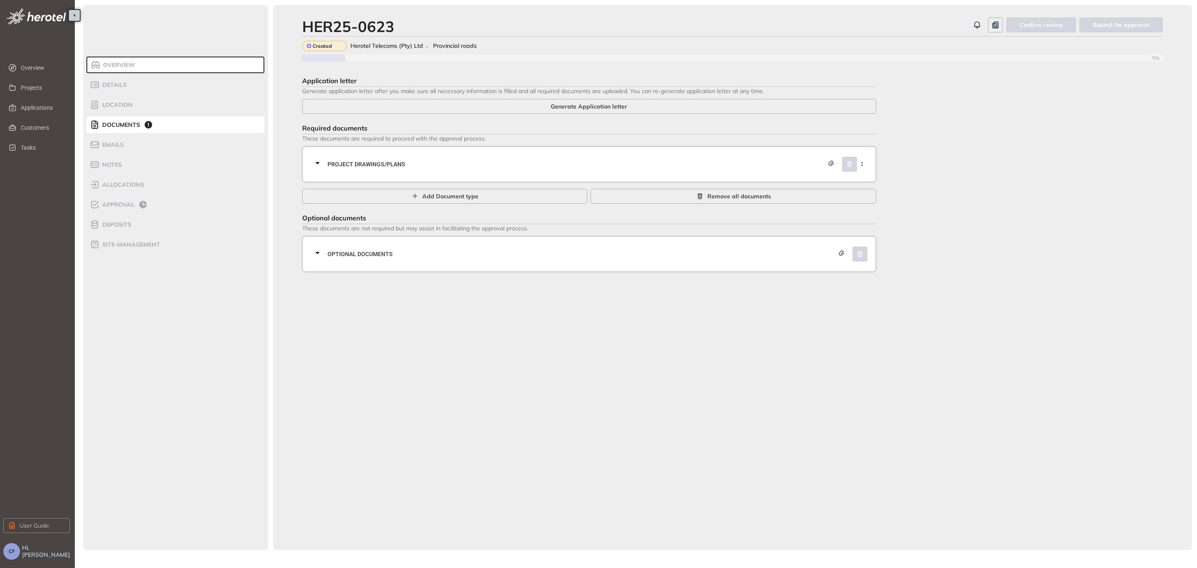
click at [393, 243] on div "Optional documents" at bounding box center [592, 254] width 558 height 25
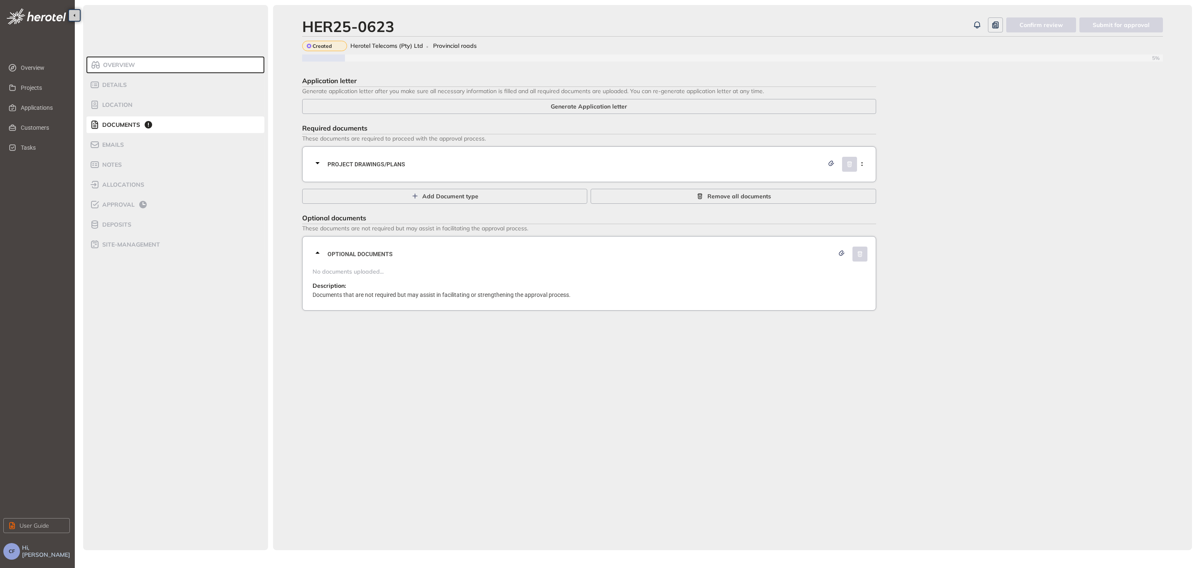
click at [393, 243] on div "Optional documents" at bounding box center [592, 254] width 558 height 25
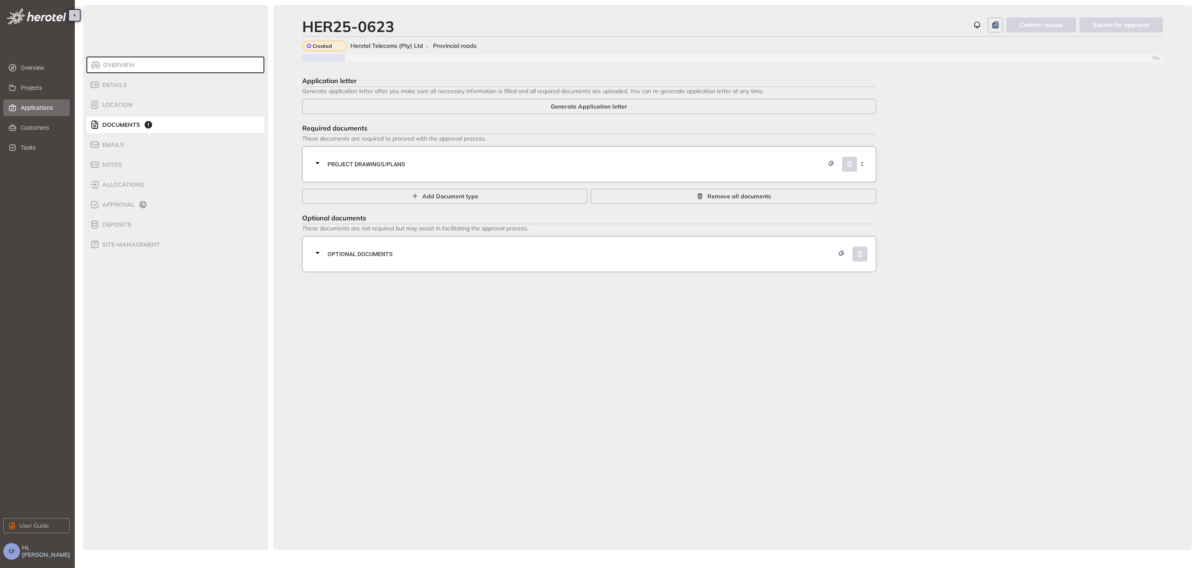
click at [46, 104] on span "Applications" at bounding box center [42, 107] width 42 height 17
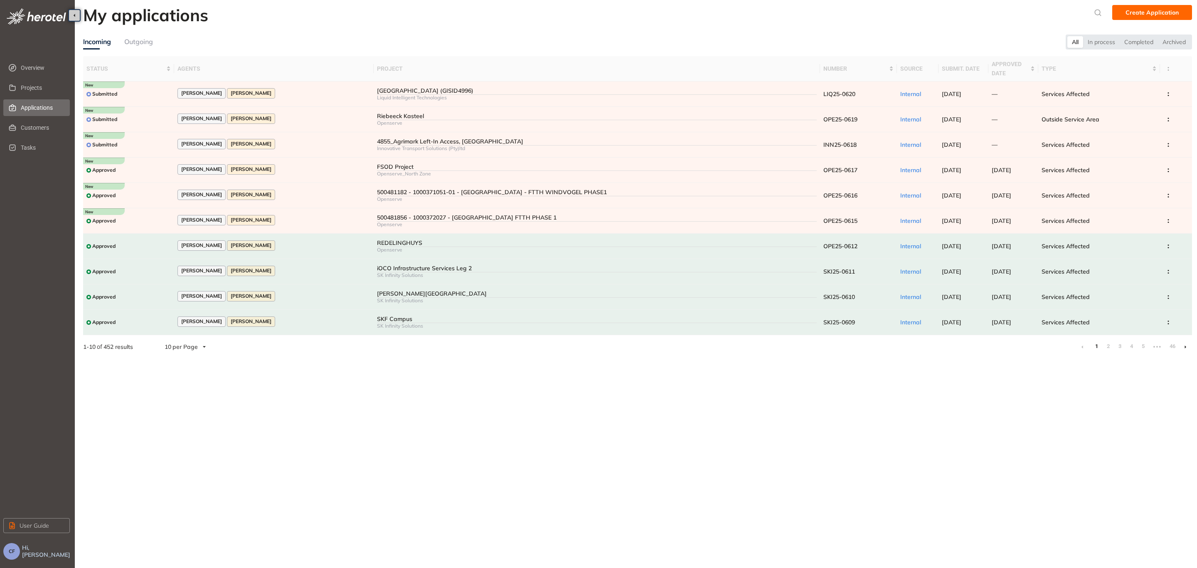
click at [128, 43] on div "Outgoing" at bounding box center [138, 42] width 29 height 10
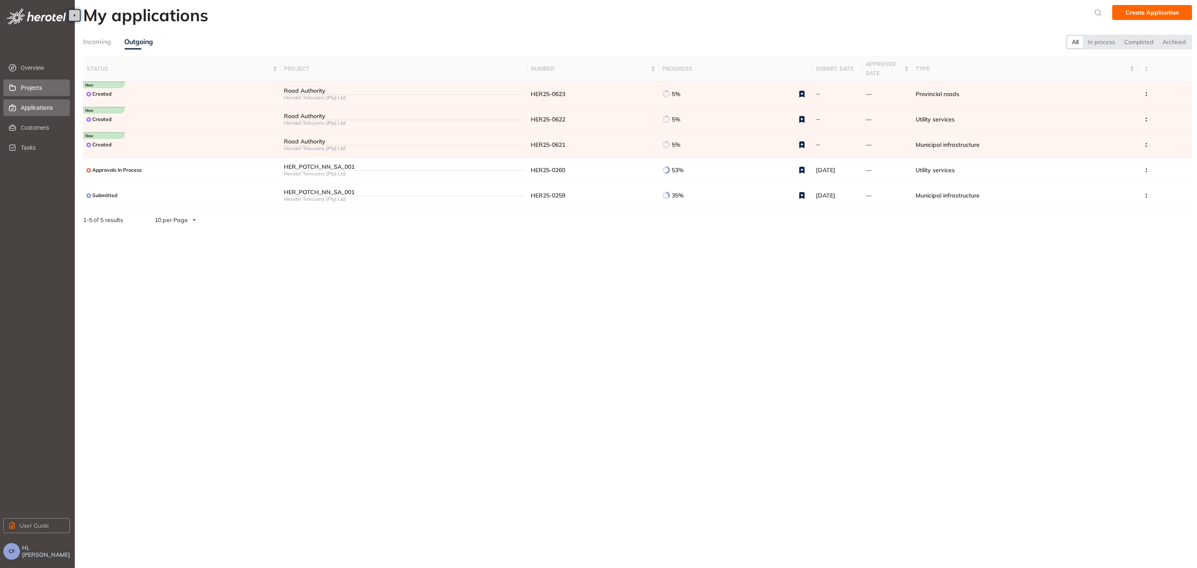
click at [21, 84] on span "Projects" at bounding box center [42, 87] width 42 height 17
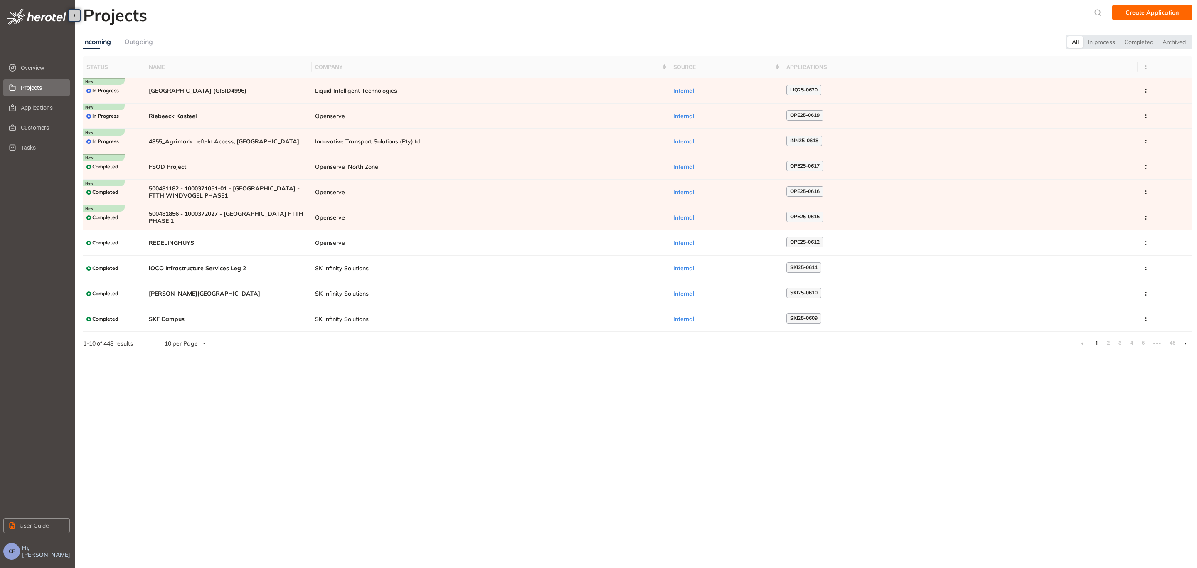
click at [147, 33] on div "Projects Create Application Incoming Outgoing All In process Completed Archived…" at bounding box center [637, 177] width 1109 height 345
click at [143, 38] on div "Outgoing" at bounding box center [138, 42] width 29 height 10
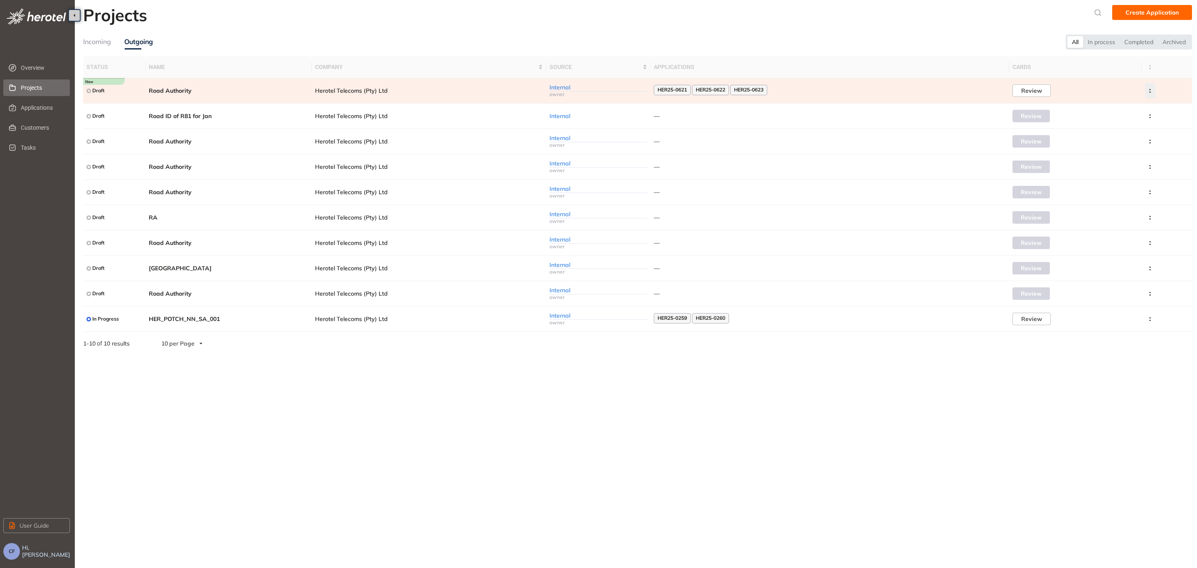
click at [1153, 87] on button "button" at bounding box center [1151, 90] width 10 height 15
click at [1114, 105] on button "Archive project" at bounding box center [1120, 110] width 61 height 12
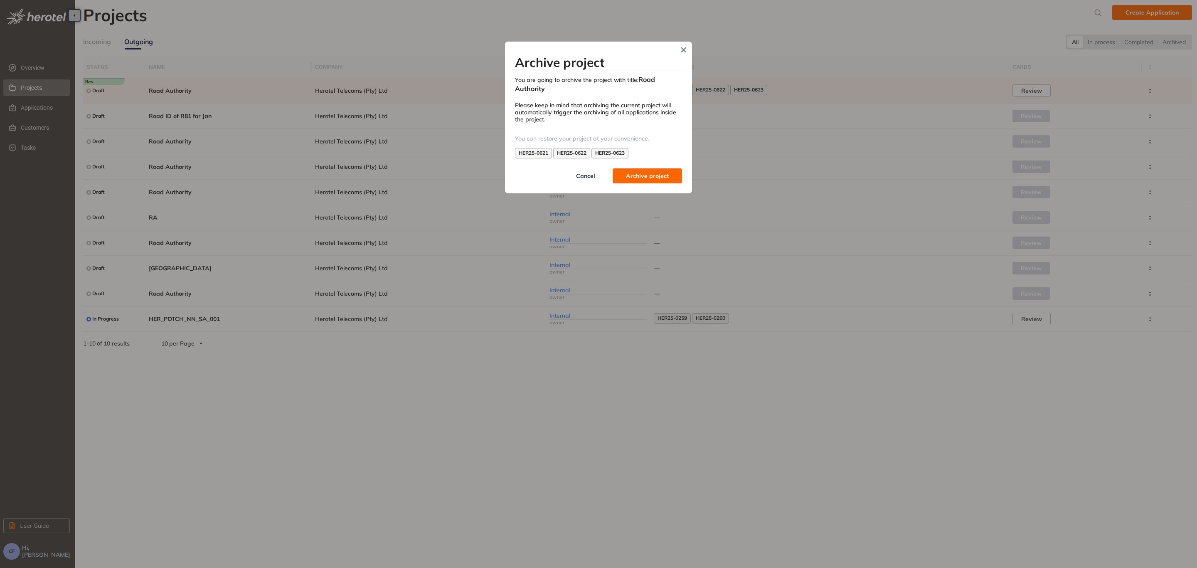
click at [646, 173] on span "Archive project" at bounding box center [647, 175] width 43 height 9
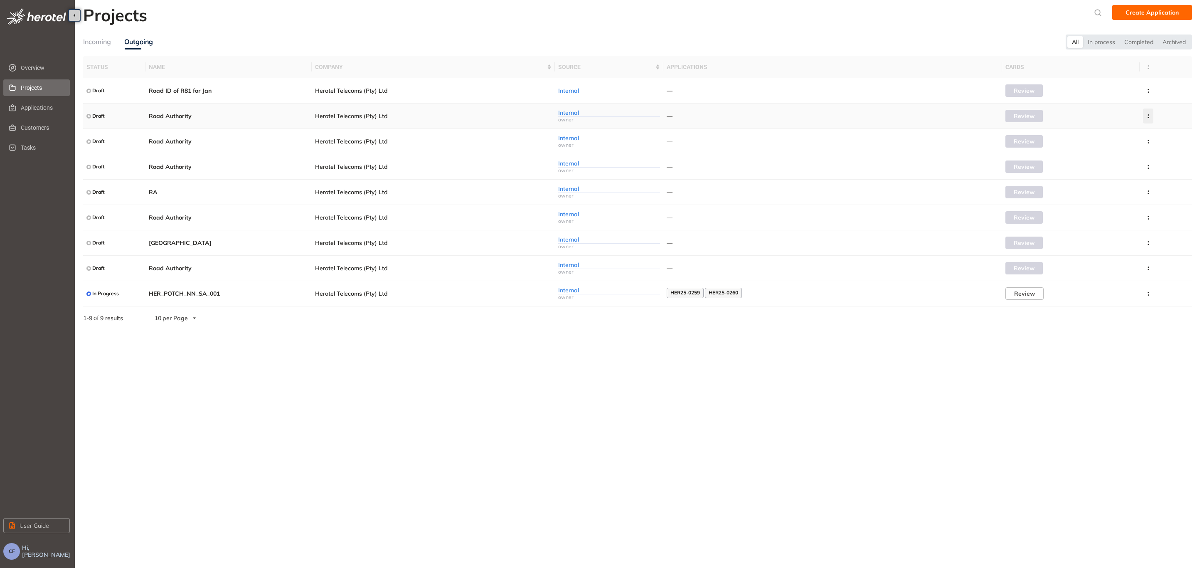
click at [1148, 114] on circle "button" at bounding box center [1148, 114] width 1 height 1
click at [1144, 140] on button "Archive project" at bounding box center [1118, 135] width 61 height 12
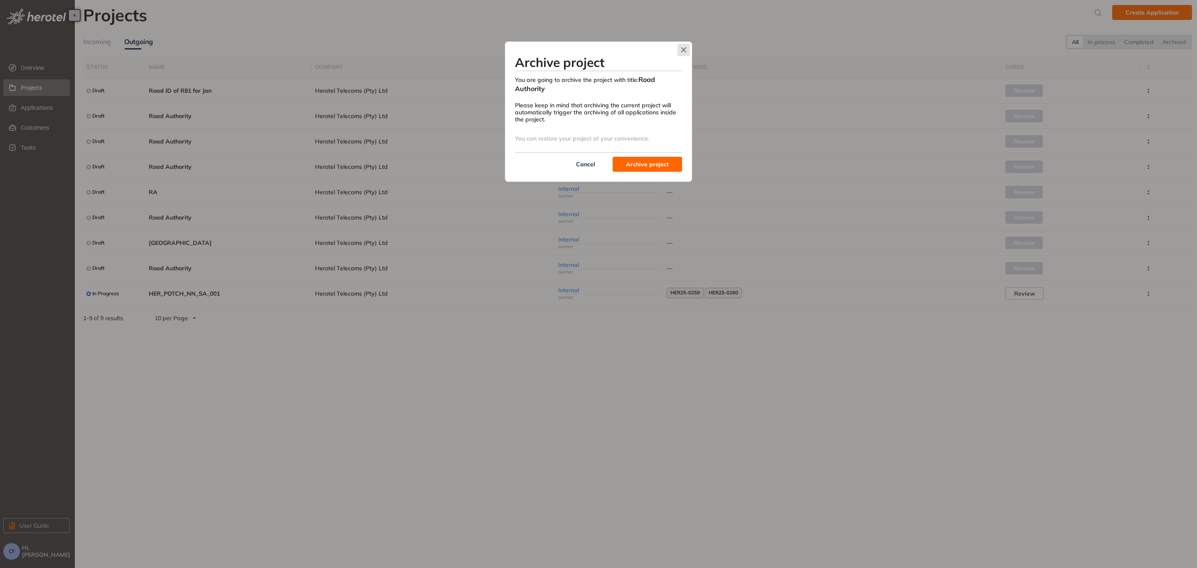
click at [681, 51] on span "Close" at bounding box center [684, 50] width 12 height 12
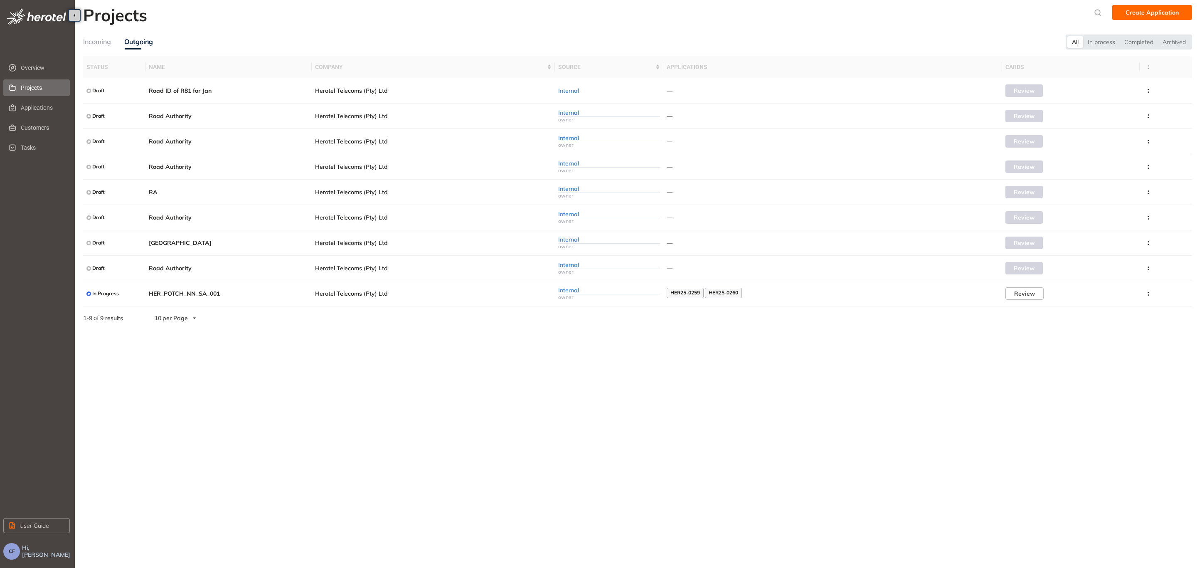
click at [95, 37] on div "Incoming" at bounding box center [97, 42] width 28 height 10
